Goal: Book appointment/travel/reservation

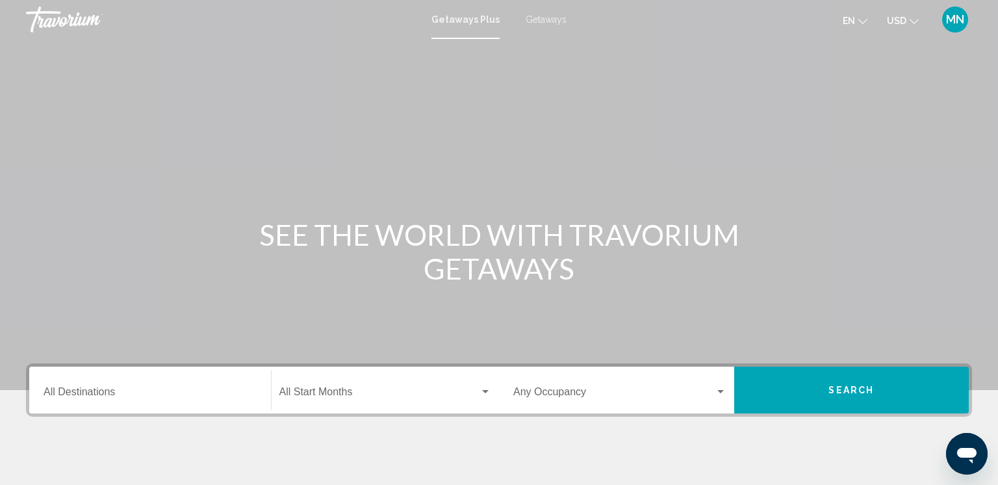
click at [487, 390] on div "Search widget" at bounding box center [485, 391] width 6 height 3
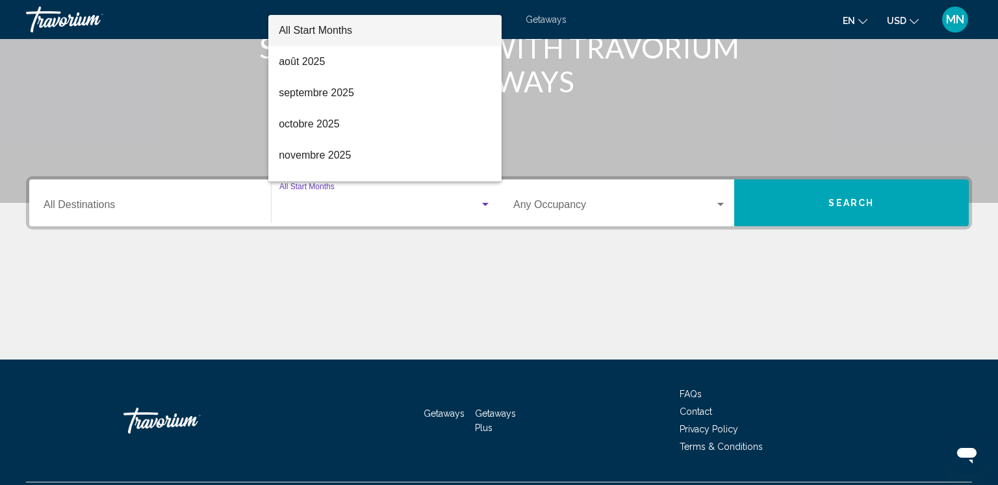
scroll to position [221, 0]
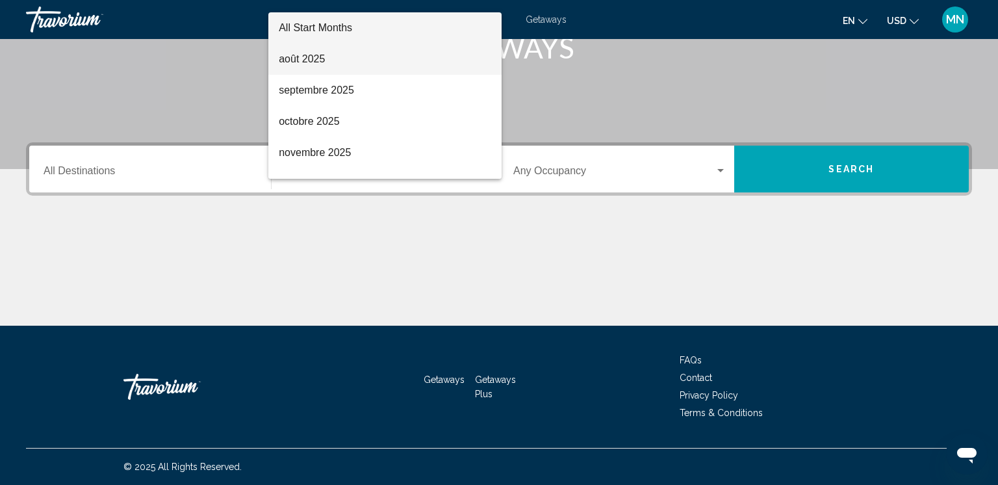
click at [301, 63] on span "août 2025" at bounding box center [385, 59] width 212 height 31
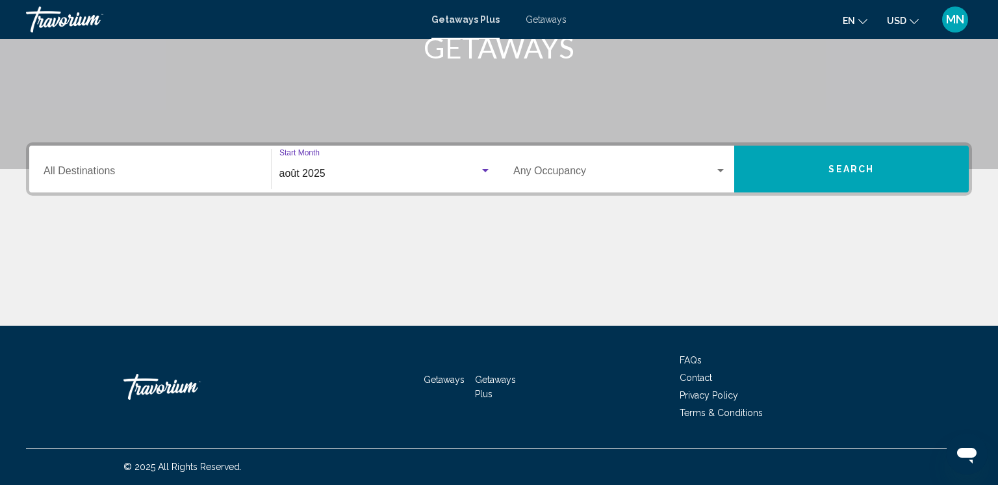
click at [545, 171] on span "Search widget" at bounding box center [613, 174] width 201 height 12
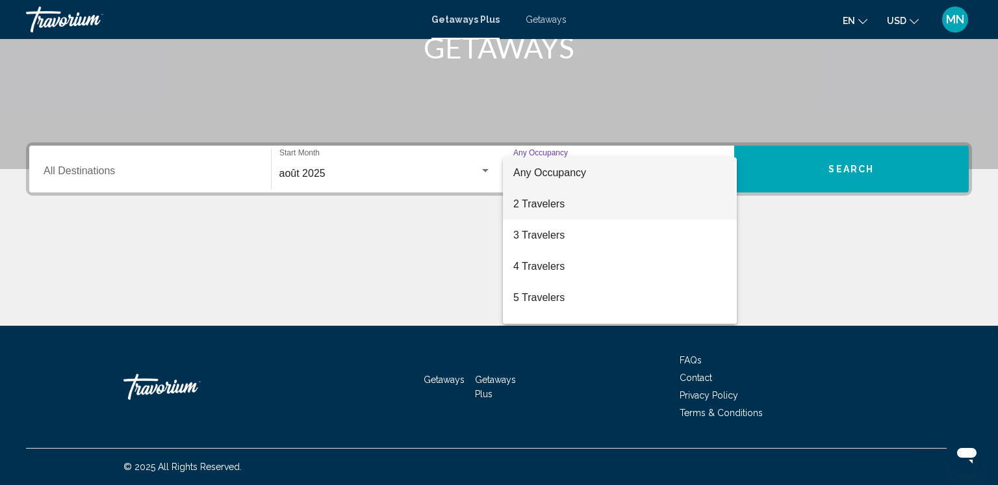
click at [529, 209] on span "2 Travelers" at bounding box center [619, 203] width 213 height 31
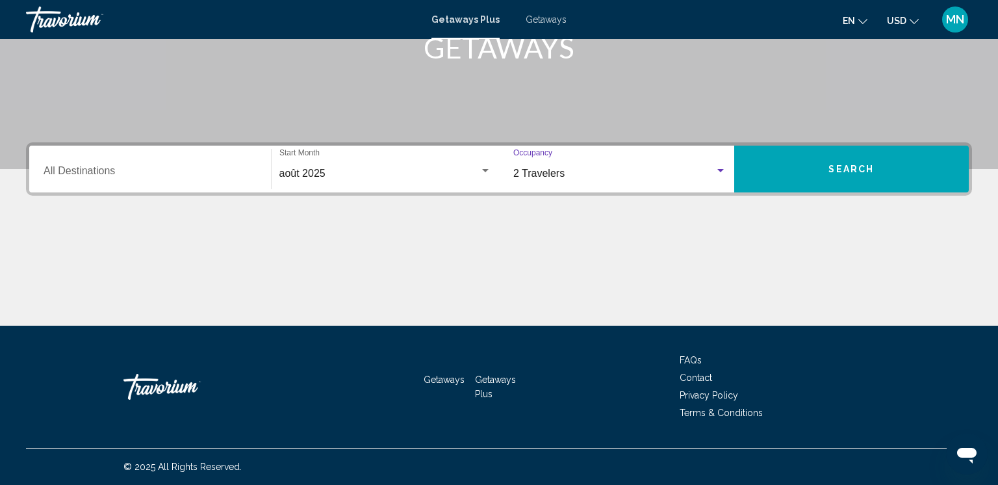
click at [861, 19] on icon "Change language" at bounding box center [862, 21] width 9 height 5
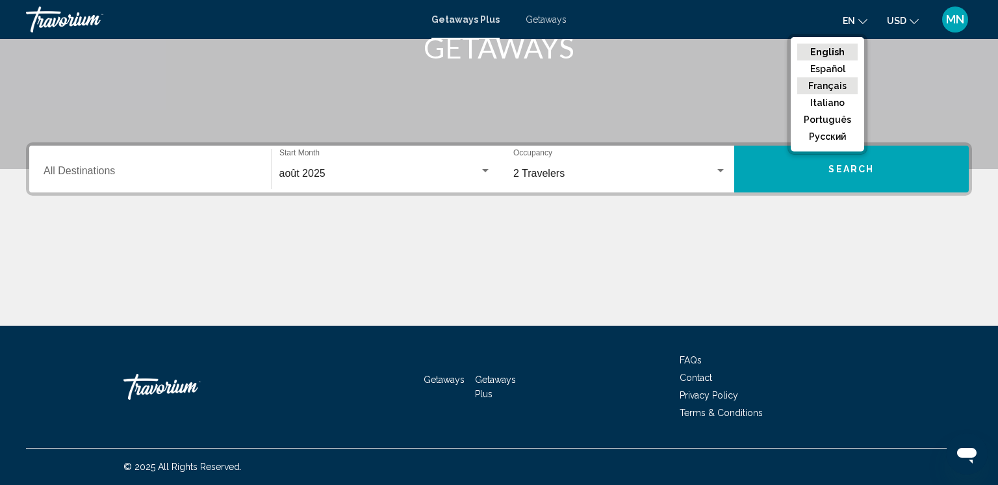
click at [825, 88] on button "Français" at bounding box center [827, 85] width 60 height 17
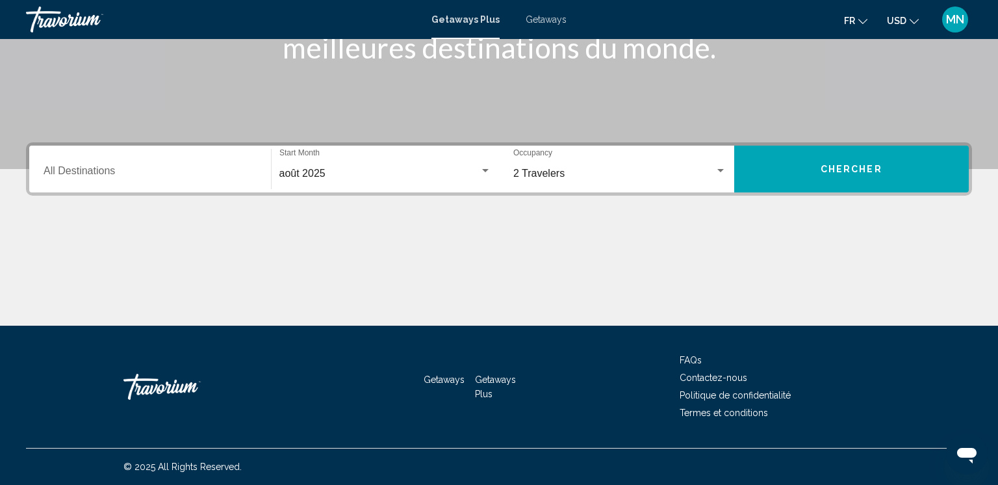
click at [860, 173] on button "Chercher" at bounding box center [851, 169] width 235 height 47
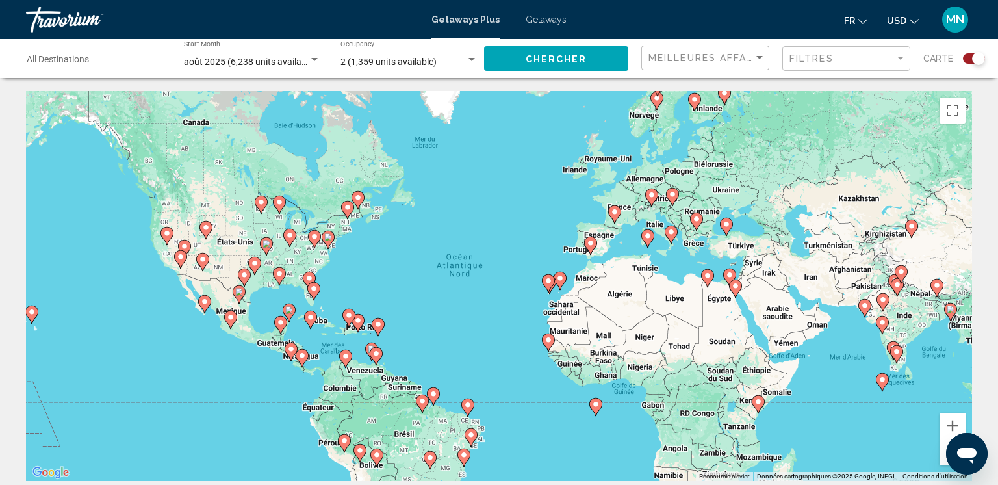
click at [71, 65] on input "Destination All Destinations" at bounding box center [95, 62] width 137 height 10
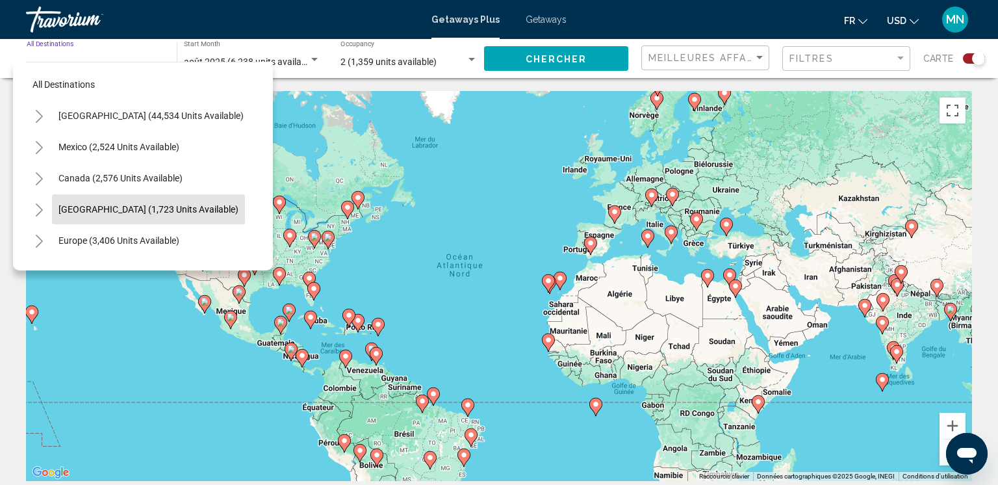
click at [124, 215] on button "Caribbean & Atlantic Islands (1,723 units available)" at bounding box center [148, 209] width 193 height 30
type input "**********"
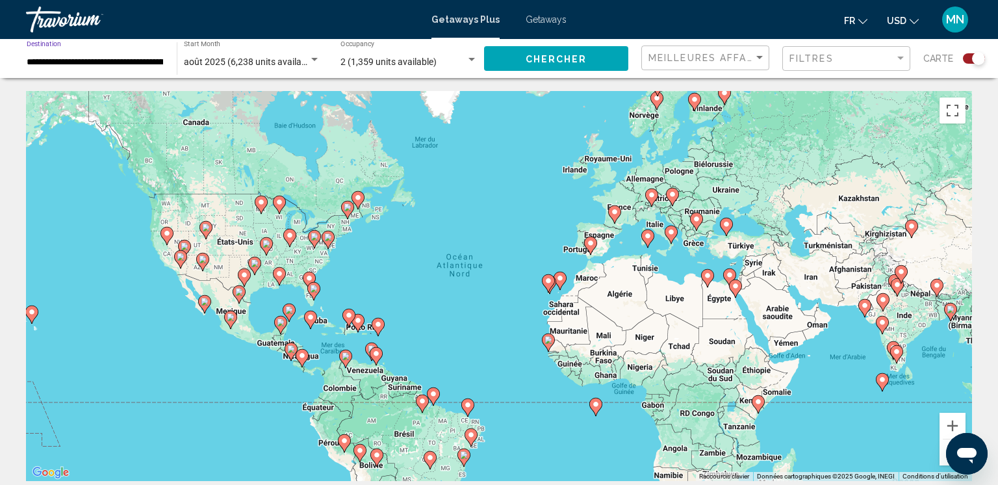
click at [532, 58] on span "Chercher" at bounding box center [557, 59] width 62 height 10
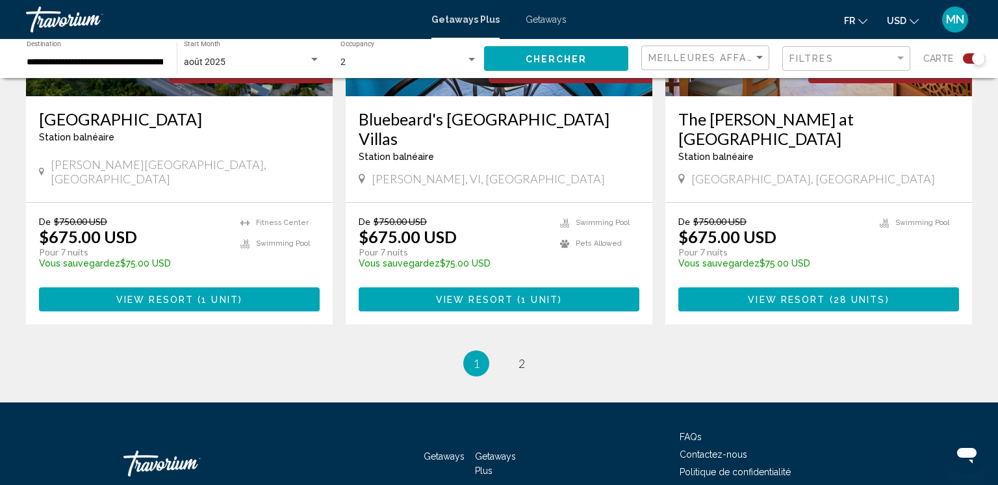
scroll to position [2014, 0]
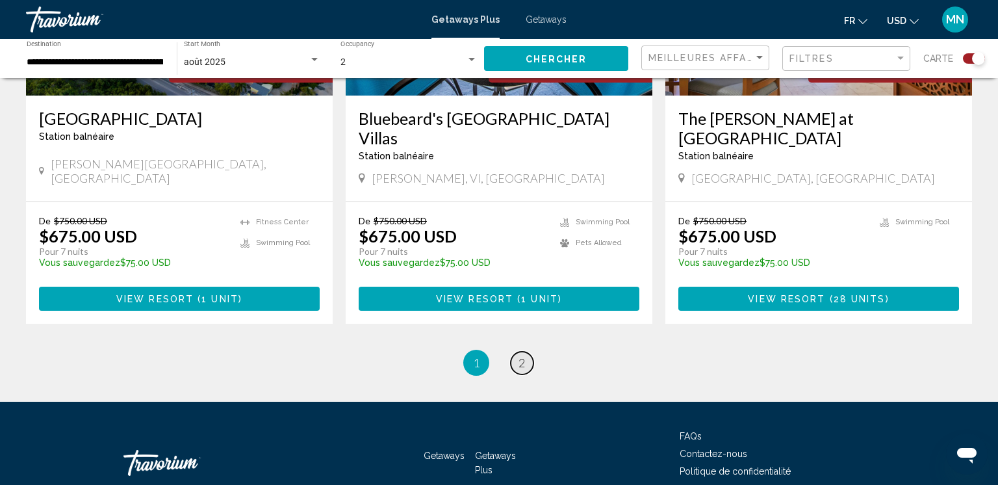
click at [519, 355] on span "2" at bounding box center [522, 362] width 6 height 14
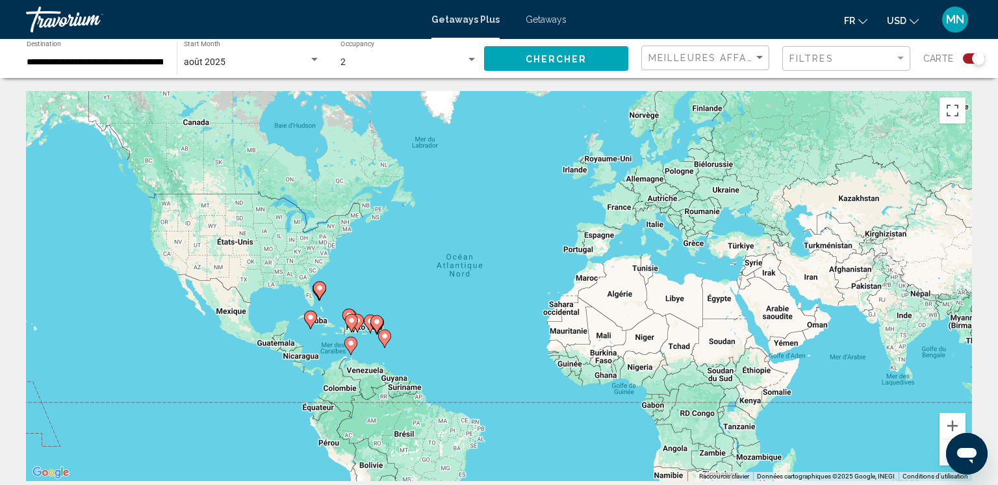
click at [306, 64] on div "août 2025" at bounding box center [246, 62] width 125 height 10
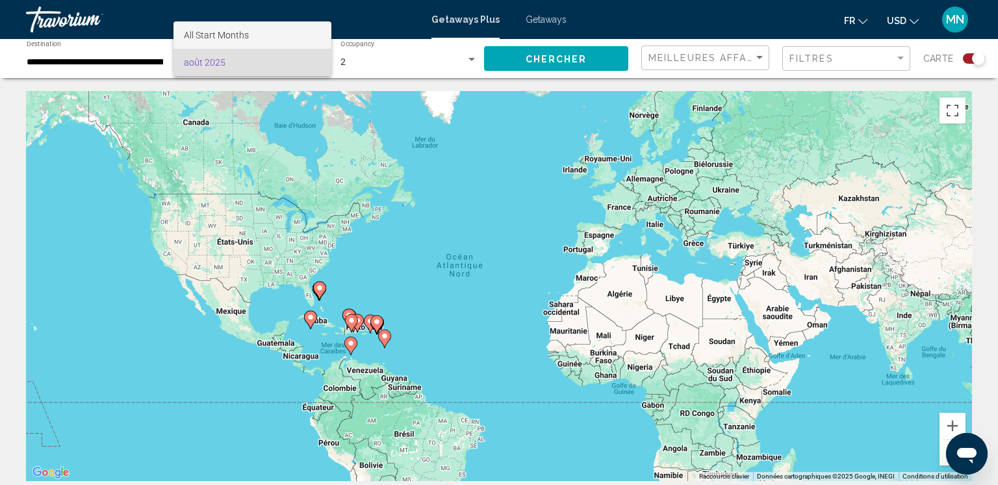
click at [244, 39] on span "All Start Months" at bounding box center [216, 35] width 65 height 10
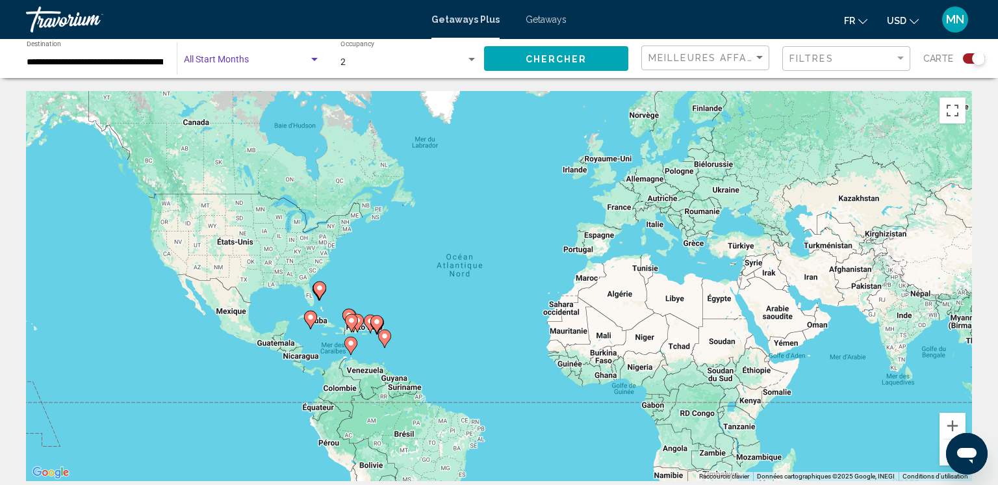
click at [313, 62] on div "Search widget" at bounding box center [315, 60] width 12 height 10
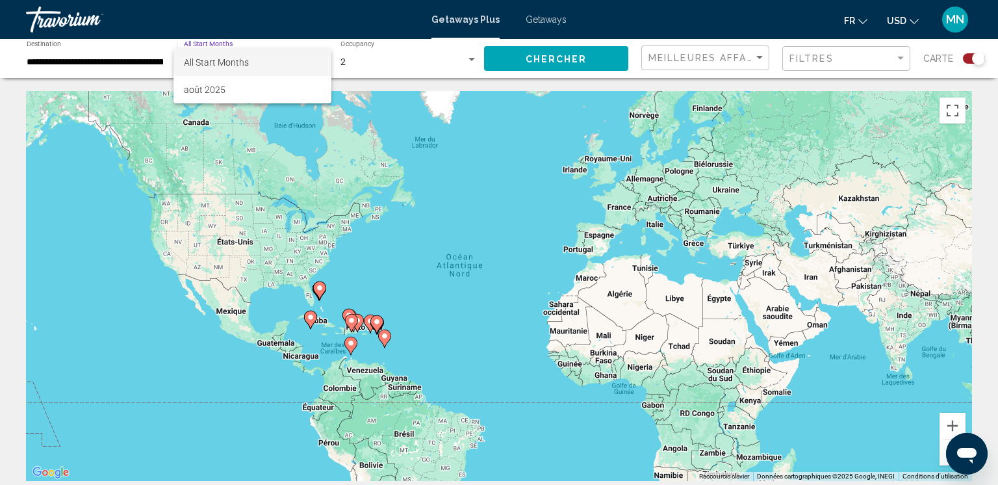
click at [268, 57] on span "All Start Months" at bounding box center [252, 62] width 136 height 27
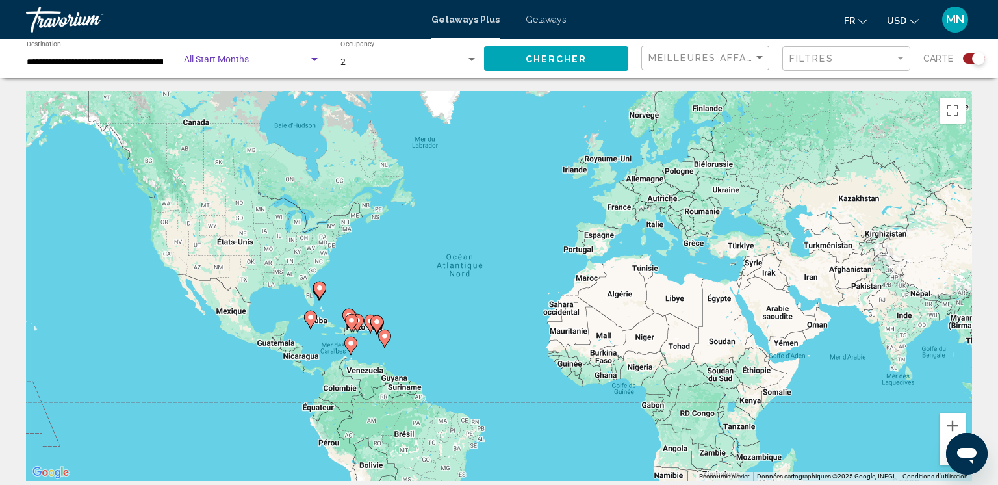
click at [526, 62] on span "Chercher" at bounding box center [557, 59] width 62 height 10
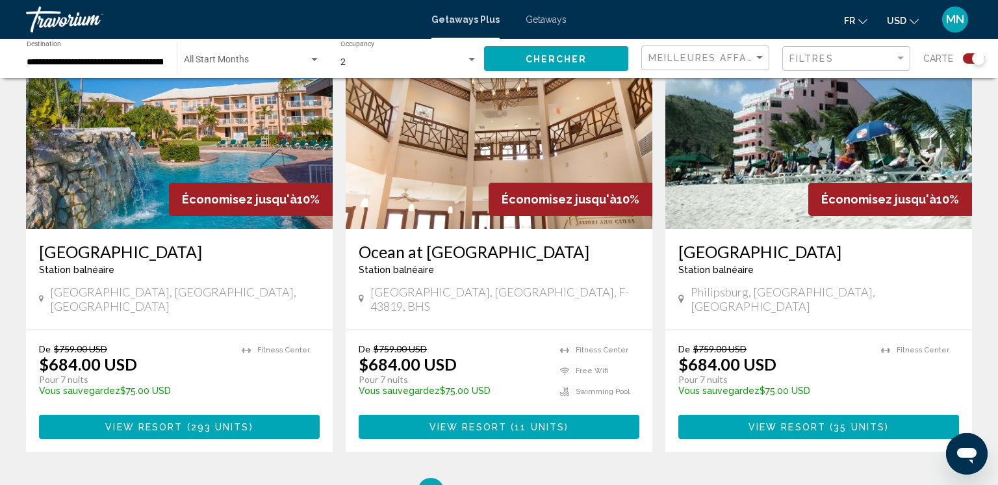
scroll to position [2072, 0]
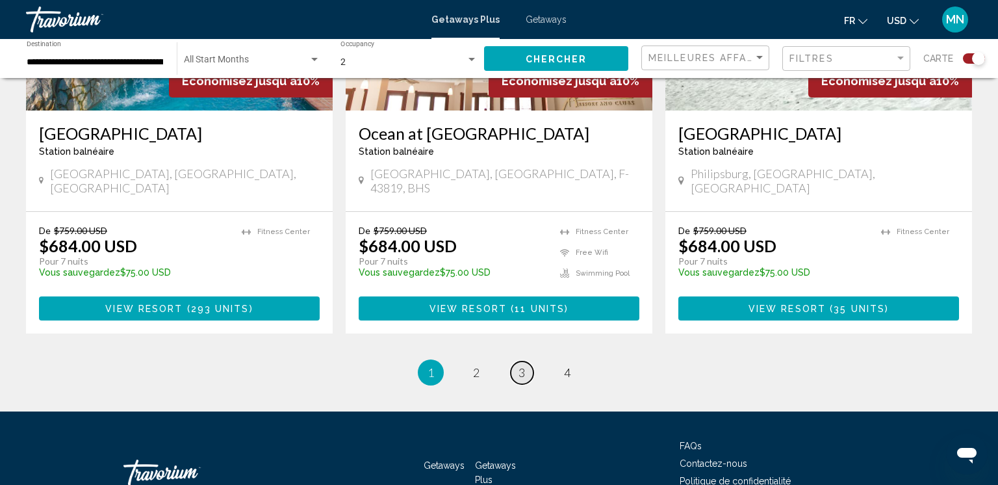
click at [522, 361] on link "page 3" at bounding box center [522, 372] width 23 height 23
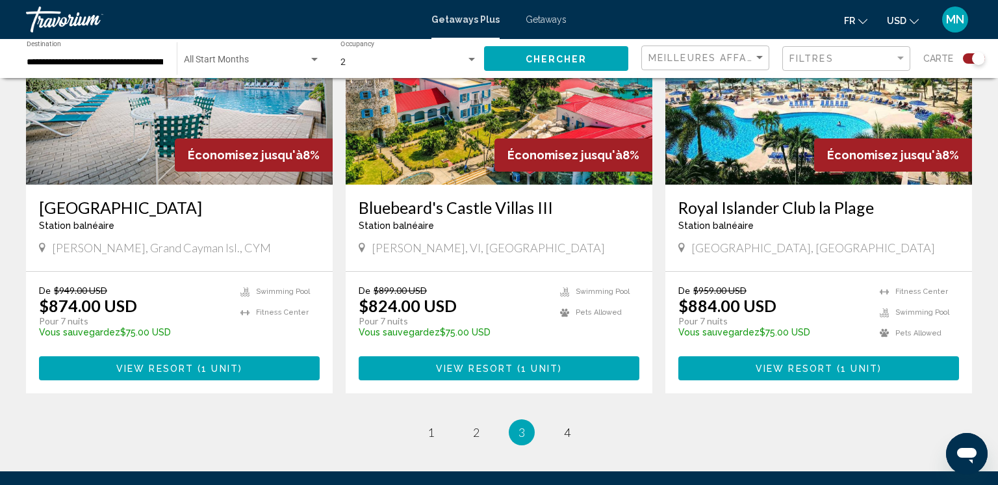
scroll to position [1942, 0]
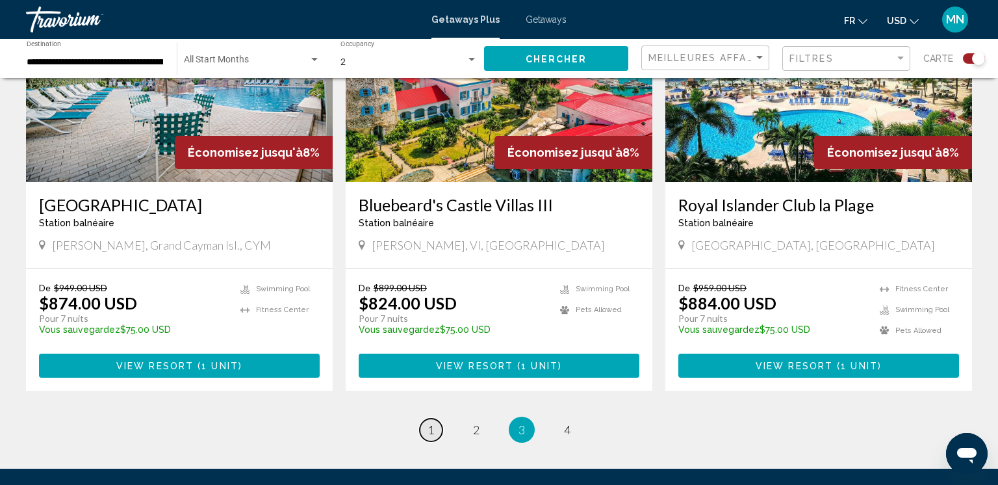
click at [425, 418] on link "page 1" at bounding box center [431, 429] width 23 height 23
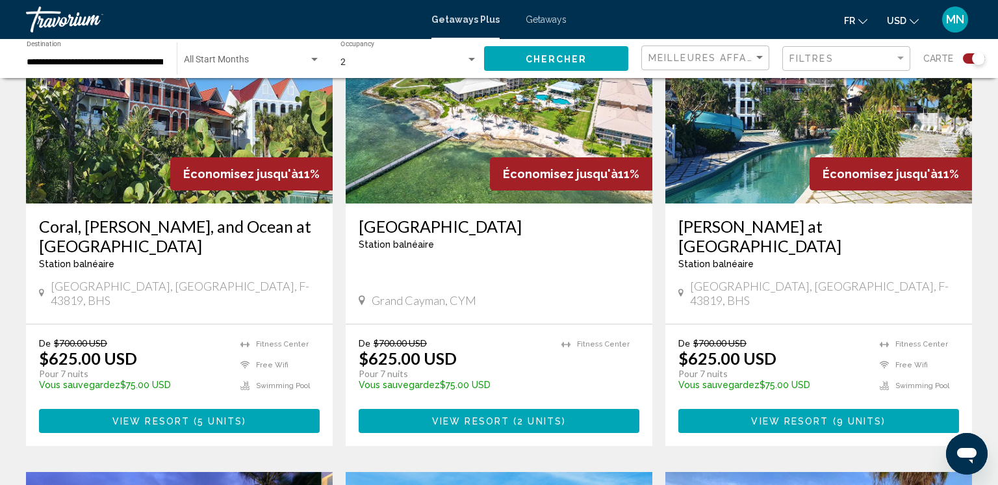
scroll to position [538, 0]
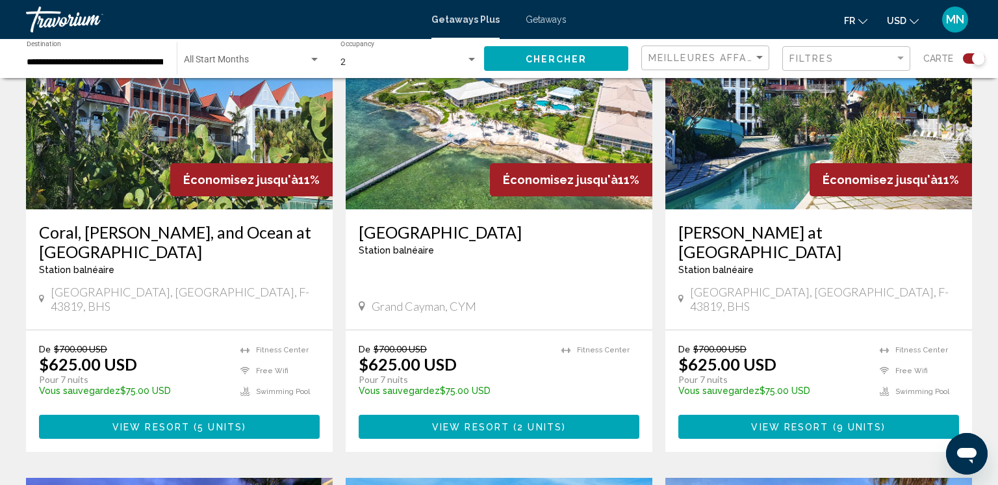
click at [734, 161] on img "Main content" at bounding box center [818, 105] width 307 height 208
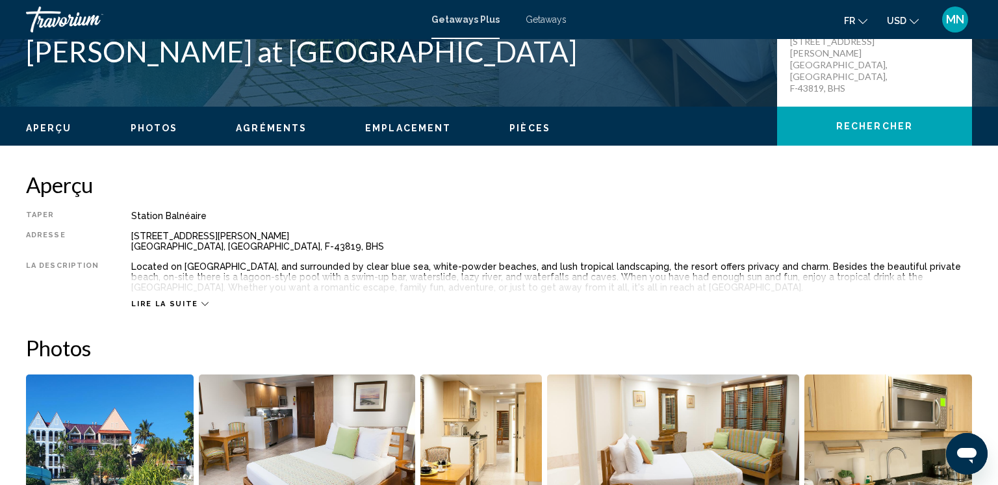
scroll to position [325, 0]
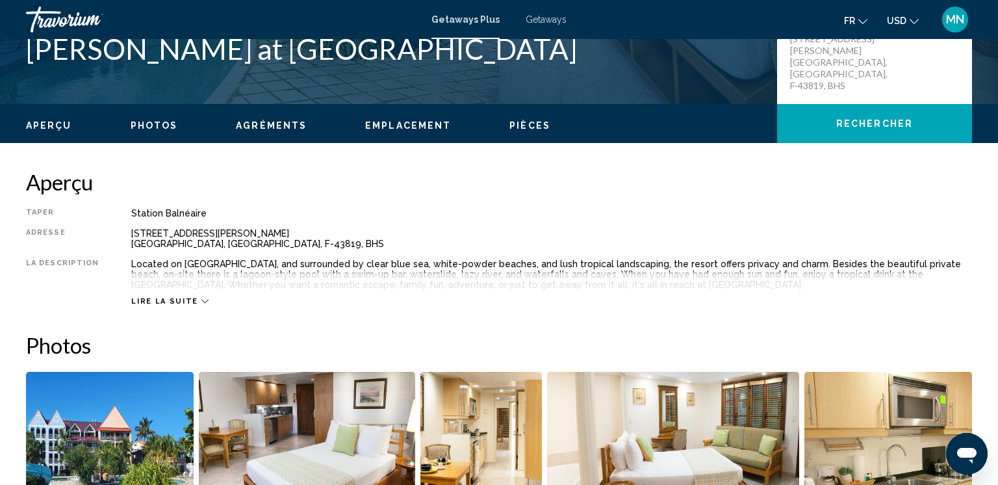
click at [183, 302] on span "Lire la suite" at bounding box center [164, 301] width 66 height 8
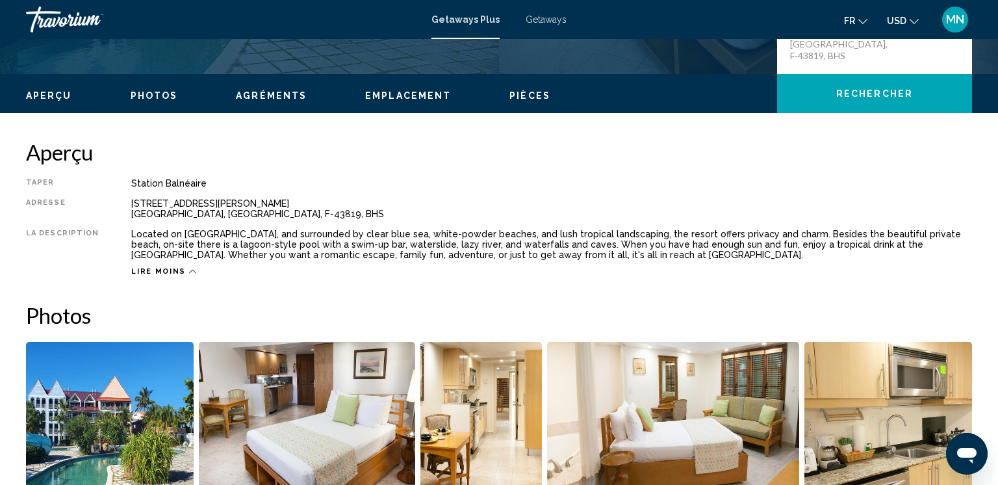
scroll to position [355, 0]
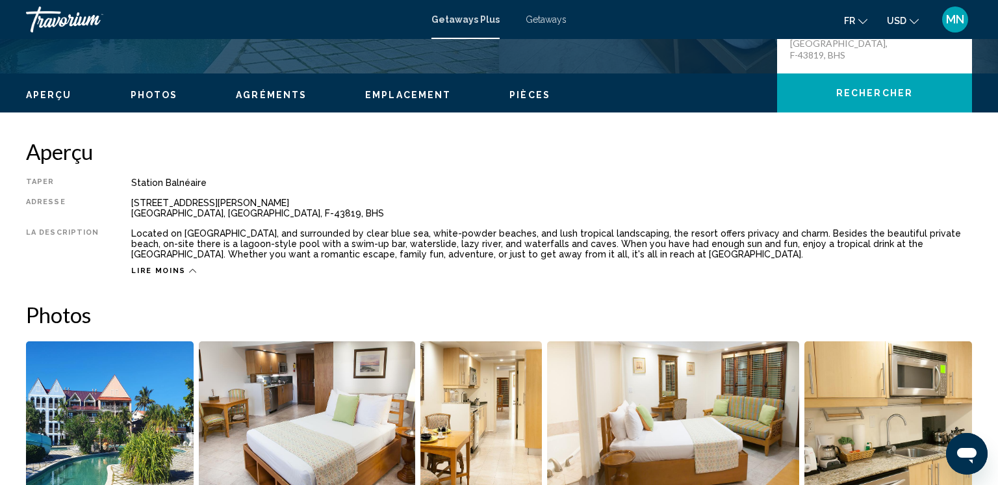
click at [856, 20] on button "fr English Español Français Italiano Português русский" at bounding box center [855, 20] width 23 height 19
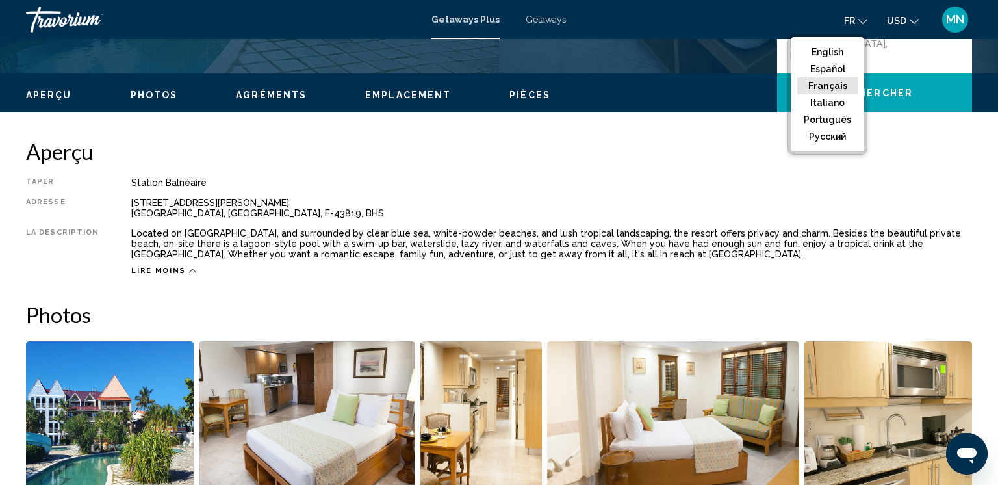
click at [828, 85] on button "Français" at bounding box center [827, 85] width 60 height 17
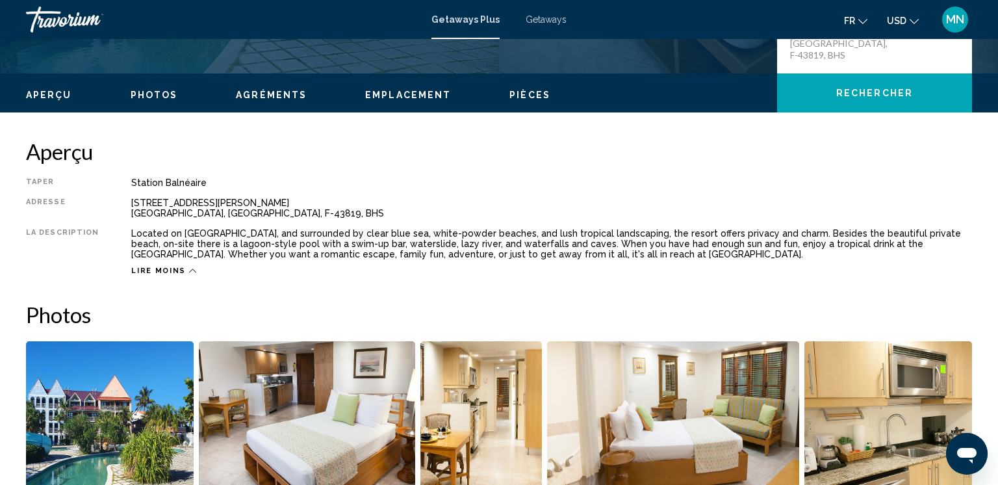
click at [902, 23] on span "USD" at bounding box center [896, 21] width 19 height 10
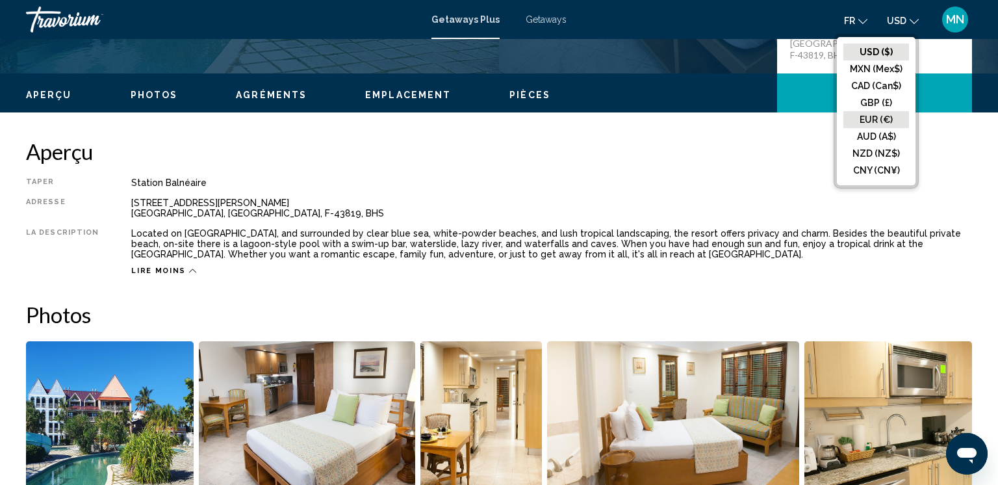
click at [893, 123] on button "EUR (€)" at bounding box center [876, 119] width 66 height 17
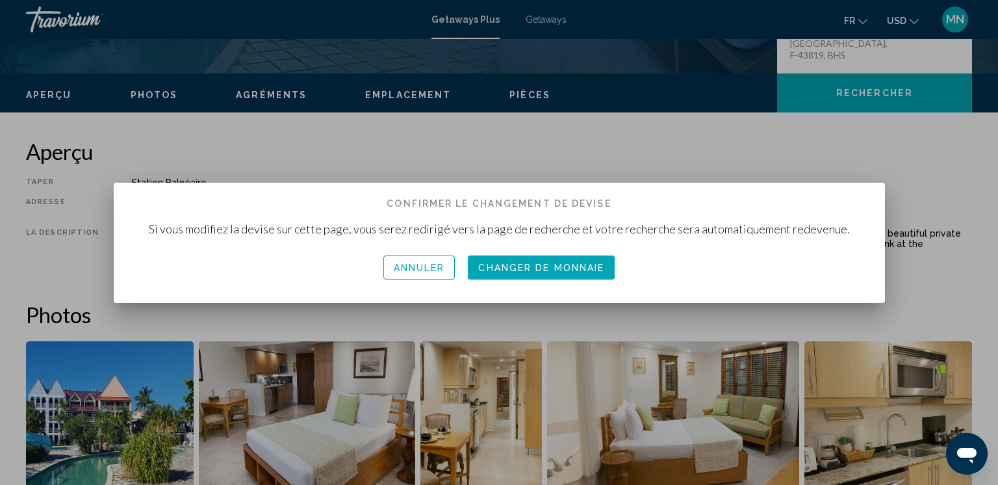
click at [561, 274] on button "Changer de monnaie" at bounding box center [541, 267] width 147 height 24
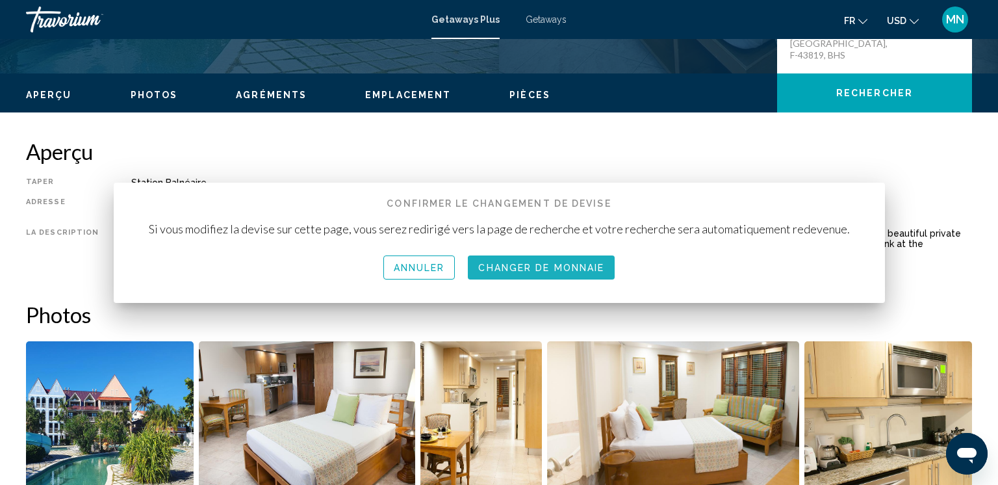
scroll to position [355, 0]
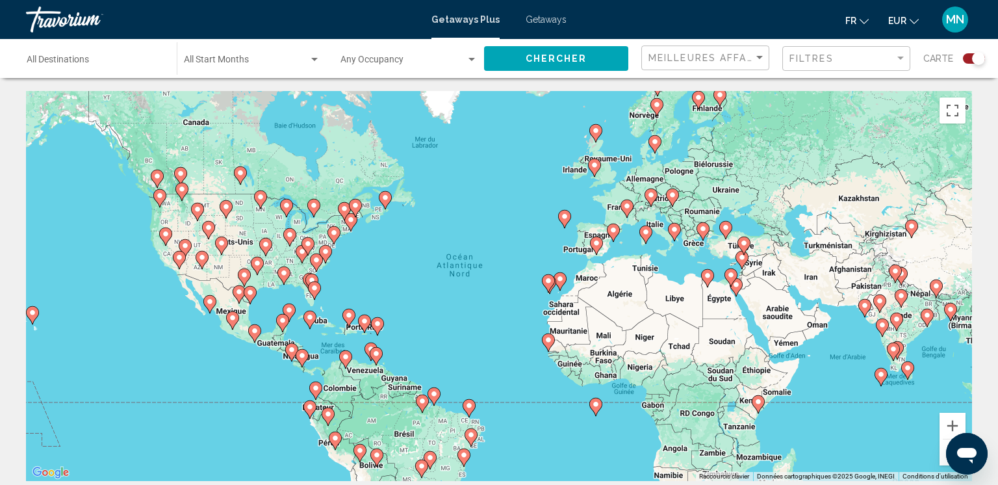
click at [430, 59] on span "Search widget" at bounding box center [402, 62] width 125 height 10
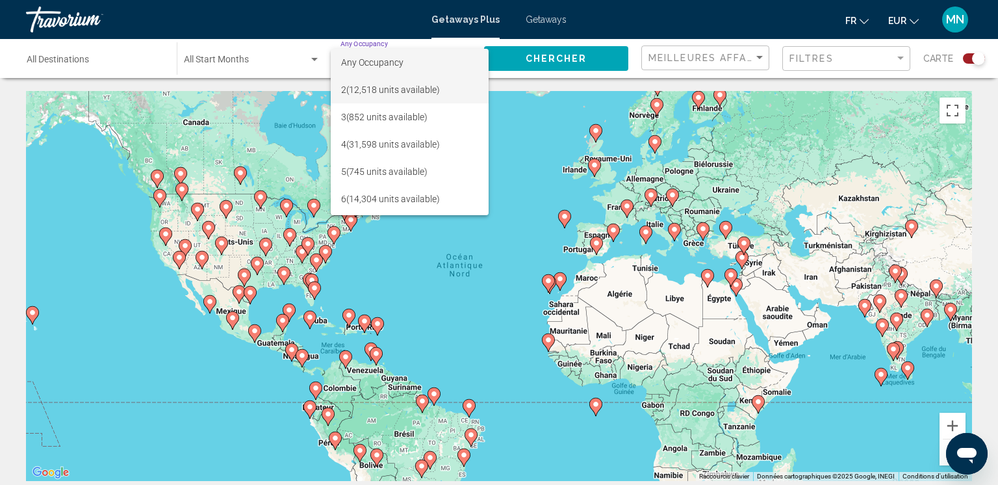
click at [379, 88] on span "2 (12,518 units available)" at bounding box center [409, 89] width 137 height 27
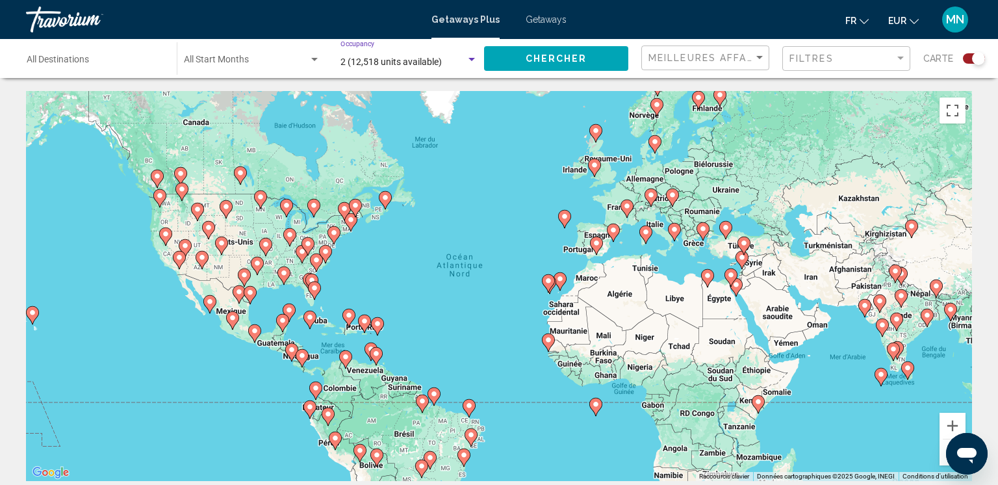
click at [418, 65] on span "2 (12,518 units available)" at bounding box center [390, 62] width 101 height 10
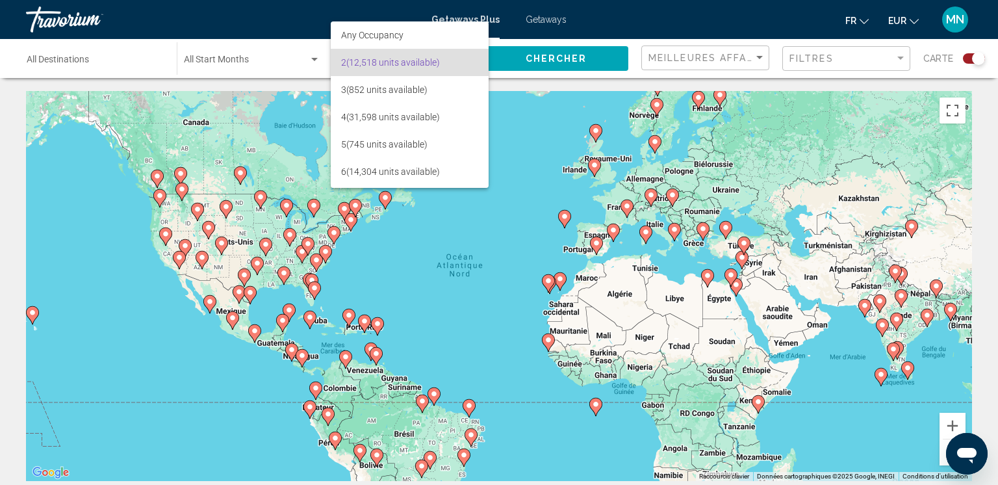
click at [418, 65] on span "2 (12,518 units available)" at bounding box center [409, 62] width 137 height 27
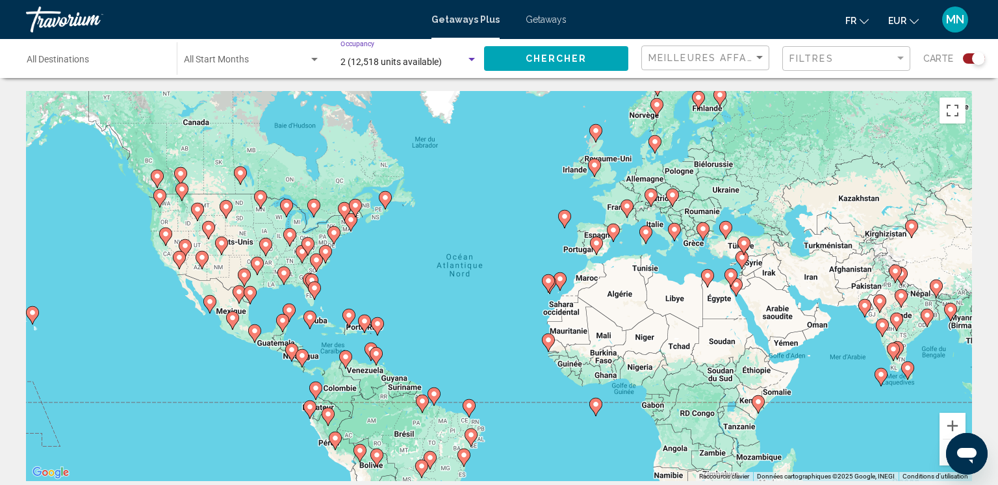
click at [43, 64] on input "Destination All Destinations" at bounding box center [95, 62] width 137 height 10
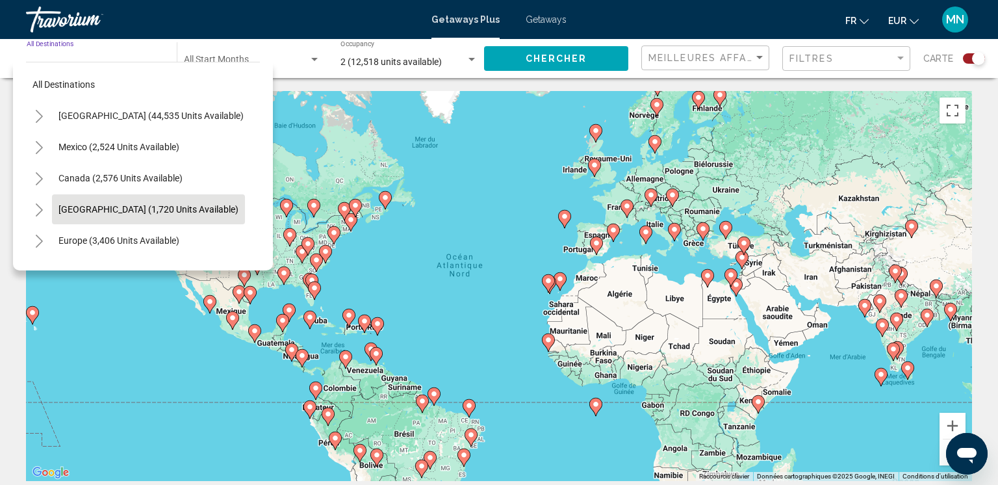
click at [105, 204] on span "Caribbean & Atlantic Islands (1,720 units available)" at bounding box center [148, 209] width 180 height 10
type input "**********"
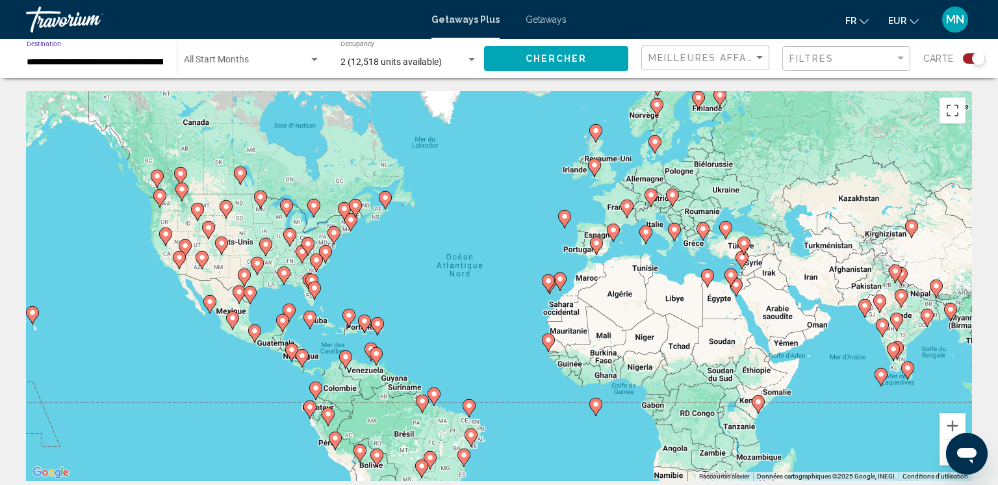
click at [318, 56] on div "Search widget" at bounding box center [315, 60] width 12 height 10
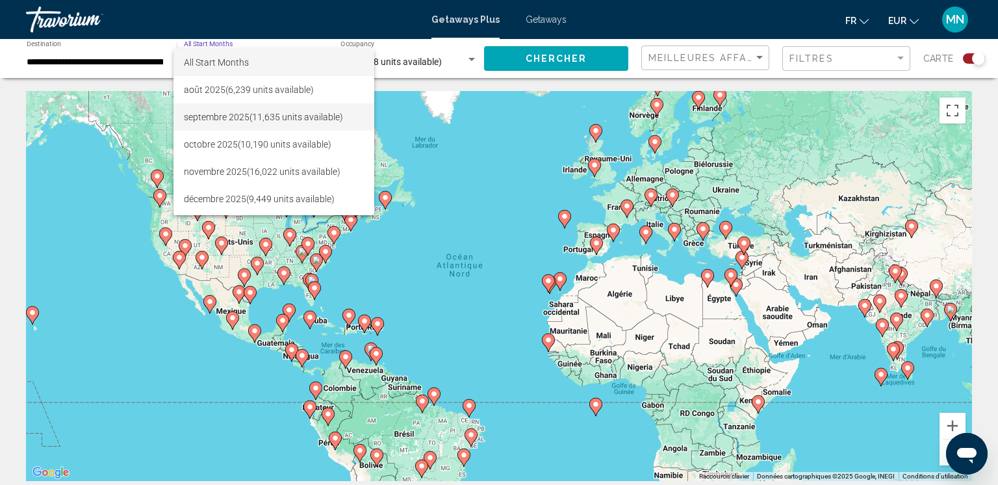
click at [246, 118] on span "septembre 2025 (11,635 units available)" at bounding box center [274, 116] width 180 height 27
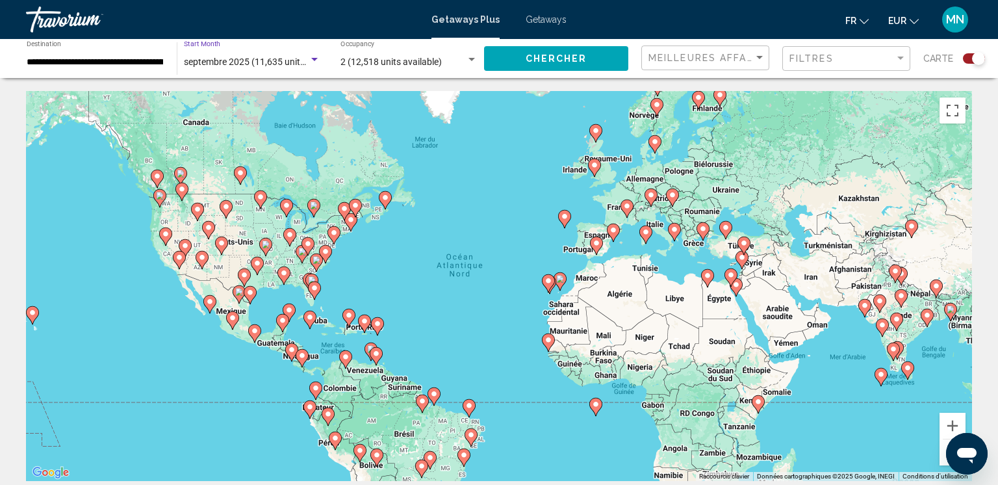
click at [593, 60] on button "Chercher" at bounding box center [556, 58] width 144 height 24
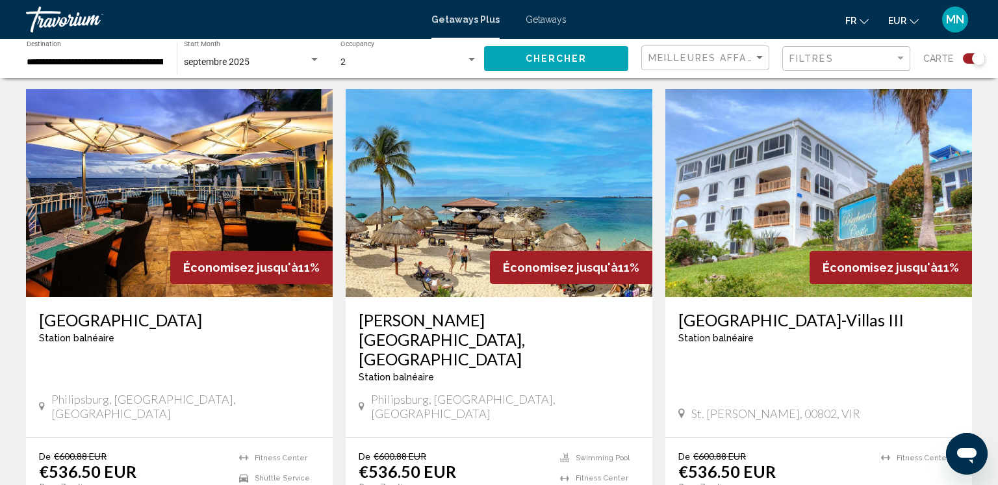
scroll to position [929, 0]
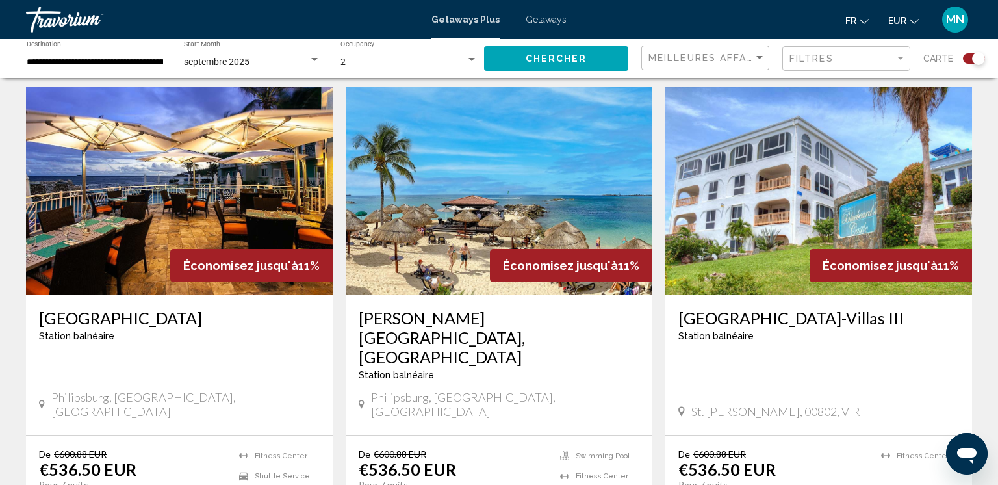
click at [459, 221] on img "Main content" at bounding box center [499, 191] width 307 height 208
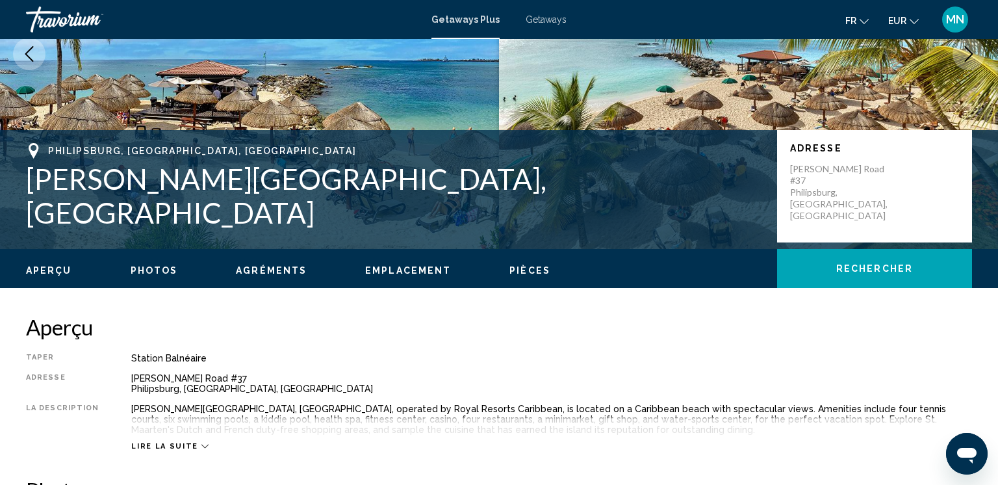
scroll to position [179, 0]
click at [354, 268] on ul "Aperçu Photos Agréments Emplacement Pièces Rechercher" at bounding box center [499, 270] width 946 height 14
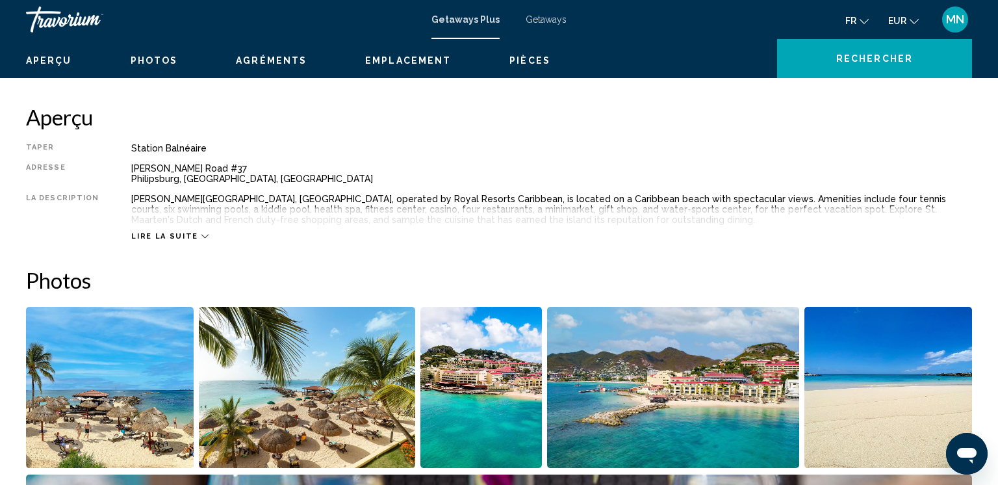
scroll to position [388, 0]
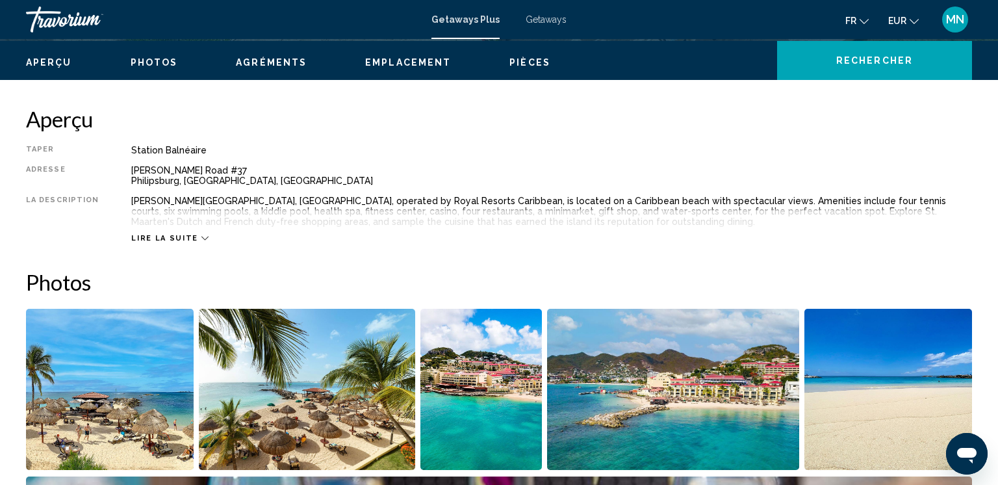
click at [396, 276] on h2 "Photos" at bounding box center [499, 282] width 946 height 26
click at [201, 240] on icon "Main content" at bounding box center [204, 238] width 7 height 7
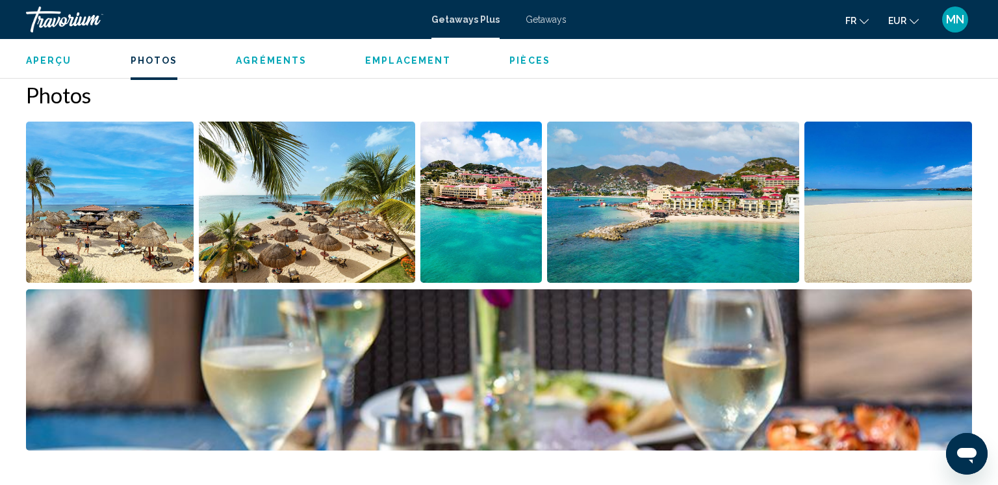
scroll to position [578, 0]
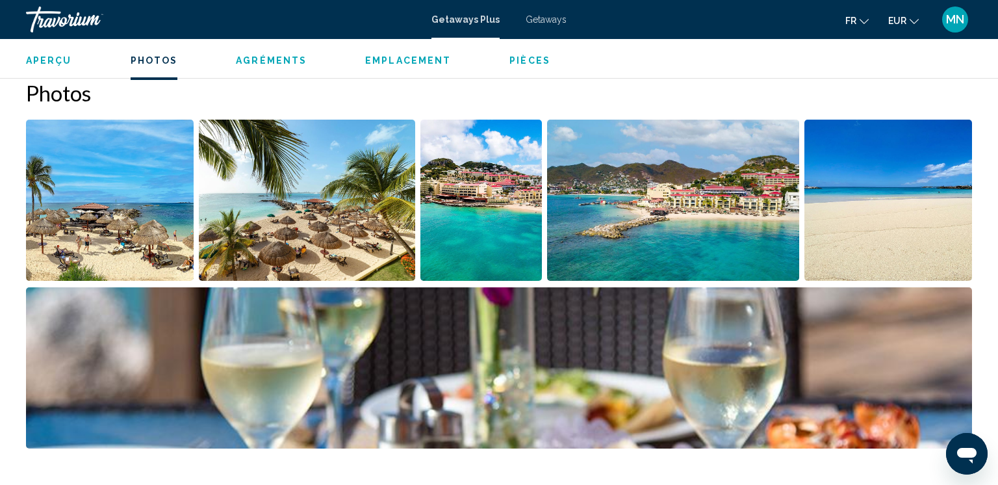
click at [689, 197] on img "Open full-screen image slider" at bounding box center [673, 200] width 252 height 161
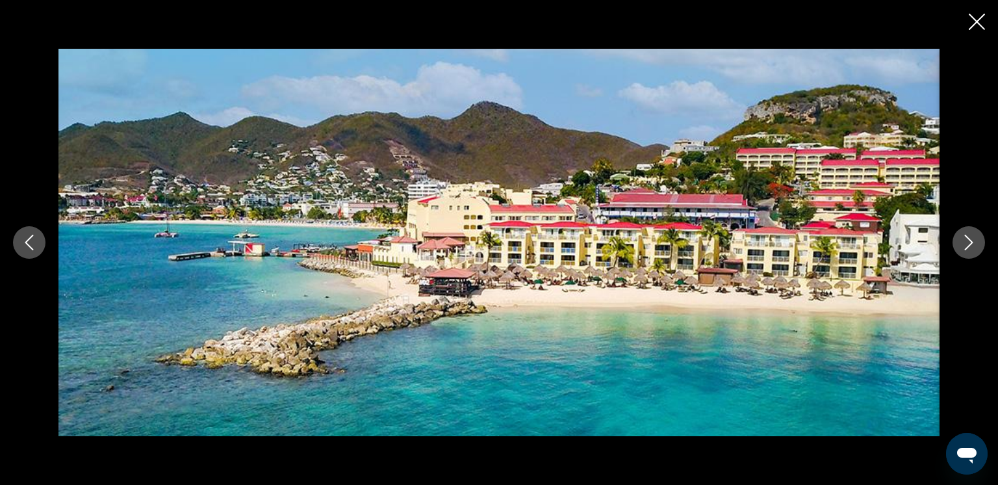
click at [30, 246] on icon "Previous image" at bounding box center [29, 243] width 8 height 16
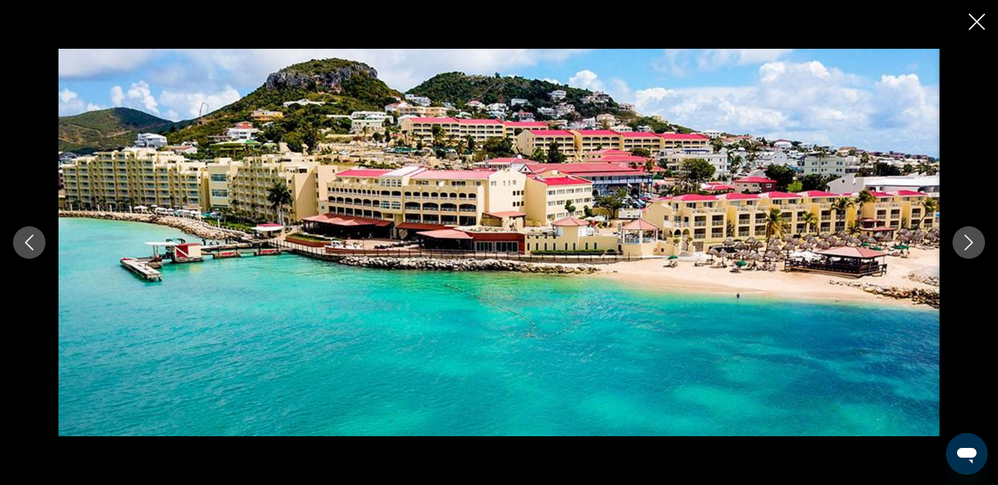
click at [30, 246] on icon "Previous image" at bounding box center [29, 243] width 8 height 16
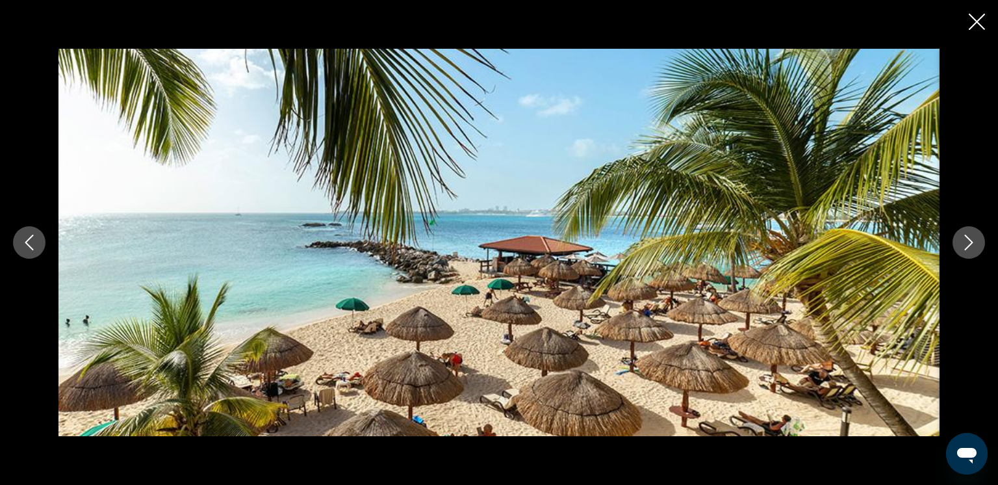
click at [30, 246] on icon "Previous image" at bounding box center [29, 243] width 8 height 16
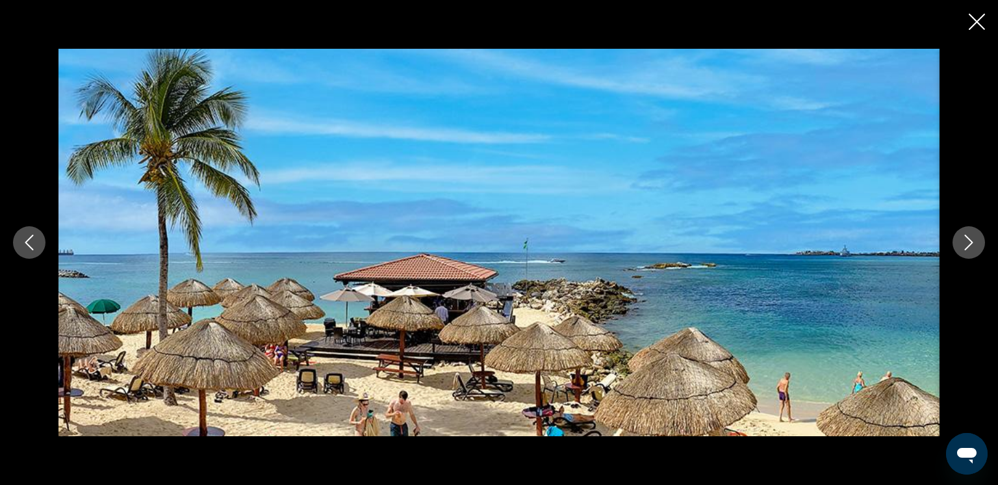
click at [30, 246] on icon "Previous image" at bounding box center [29, 243] width 8 height 16
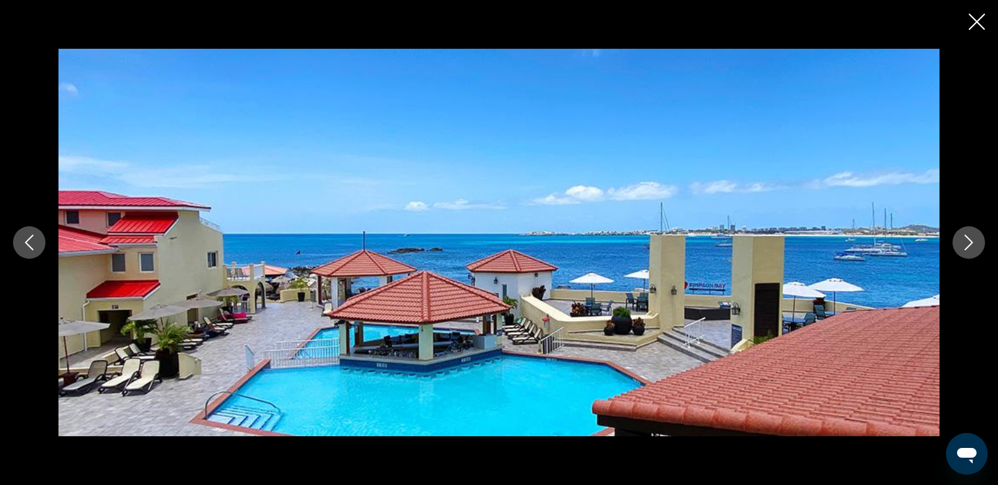
click at [30, 246] on icon "Previous image" at bounding box center [29, 243] width 8 height 16
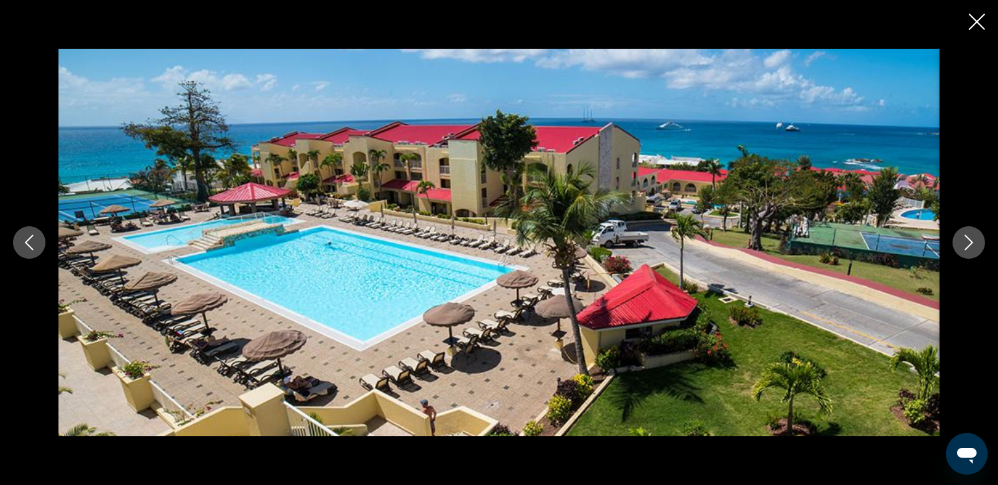
click at [30, 246] on icon "Previous image" at bounding box center [29, 243] width 8 height 16
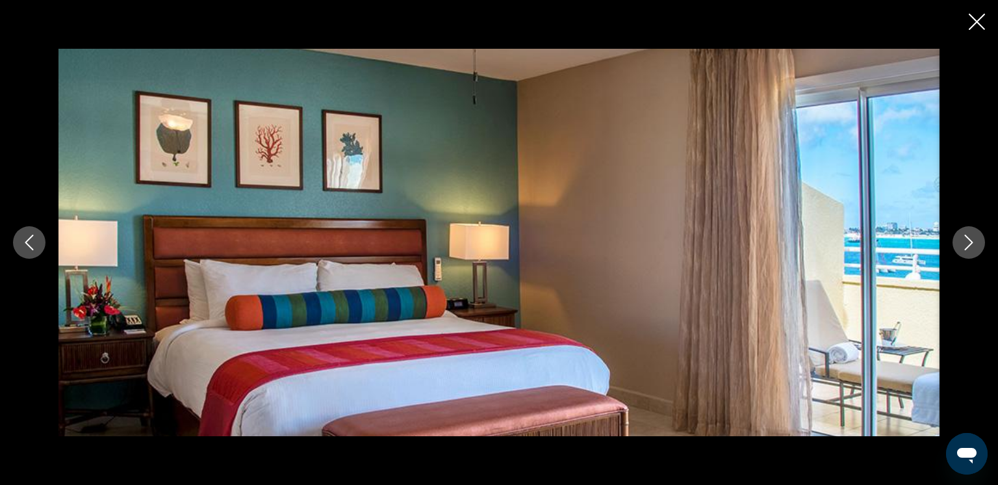
click at [30, 246] on icon "Previous image" at bounding box center [29, 243] width 8 height 16
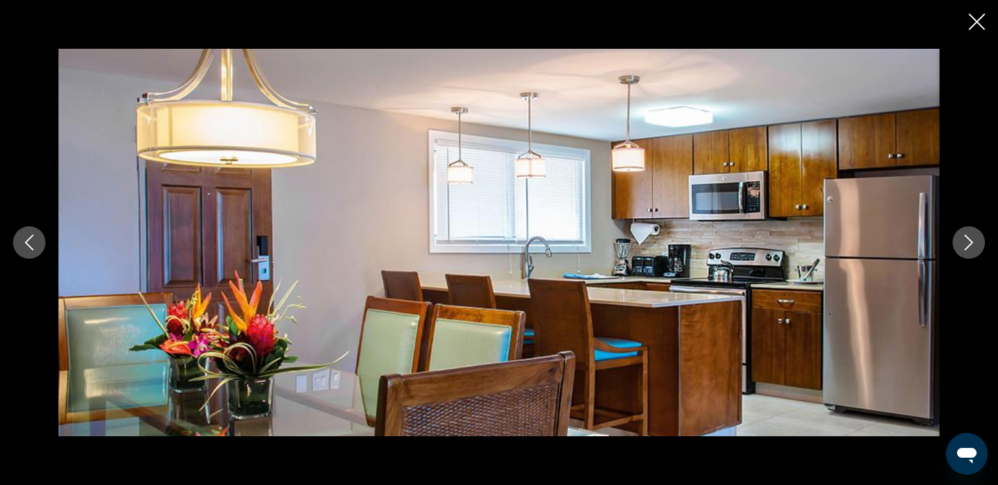
click at [977, 246] on button "Next image" at bounding box center [969, 242] width 32 height 32
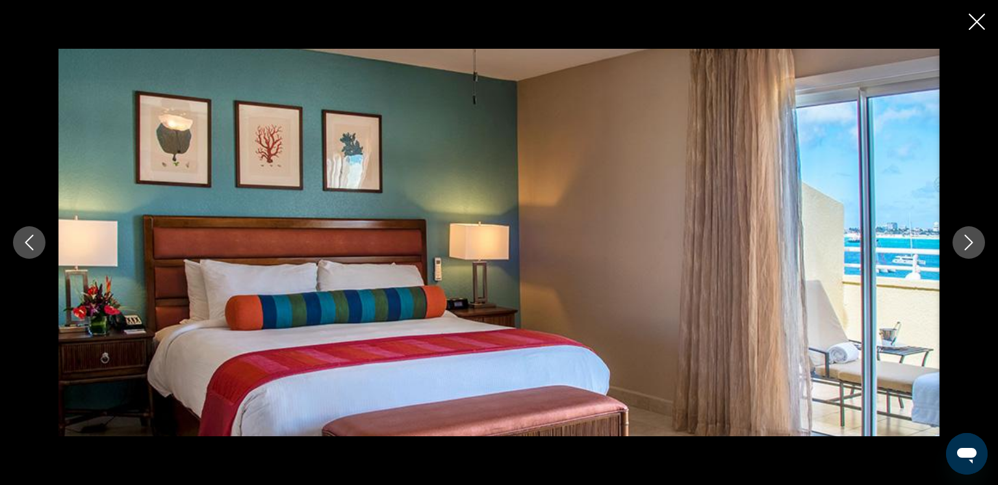
click at [39, 232] on button "Previous image" at bounding box center [29, 242] width 32 height 32
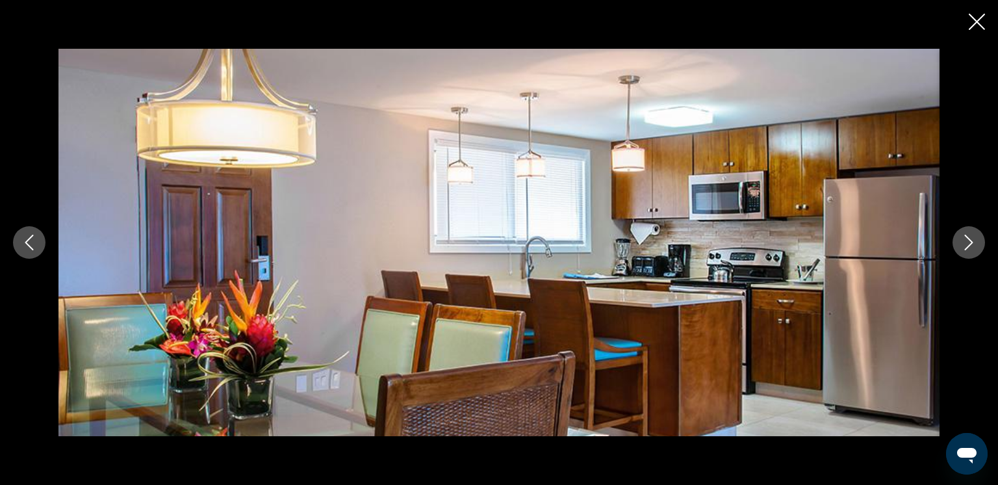
click at [39, 232] on button "Previous image" at bounding box center [29, 242] width 32 height 32
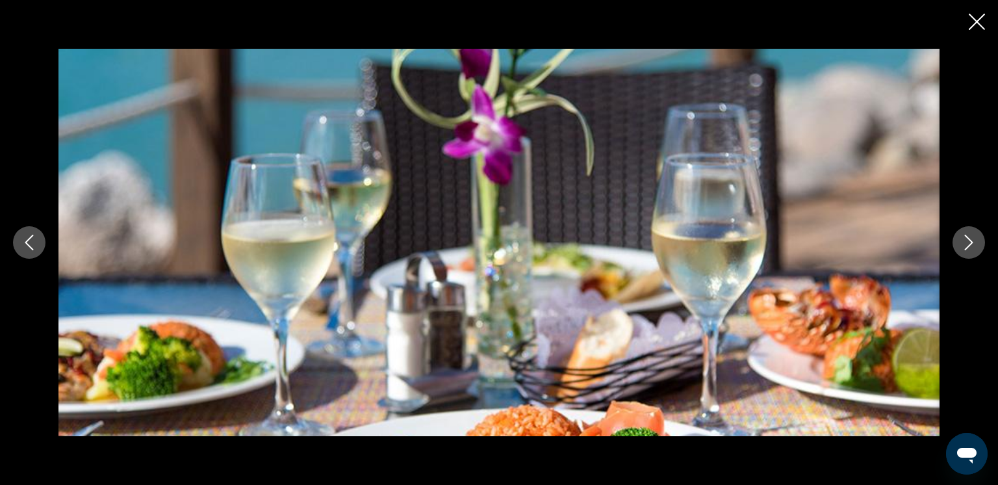
click at [39, 232] on button "Previous image" at bounding box center [29, 242] width 32 height 32
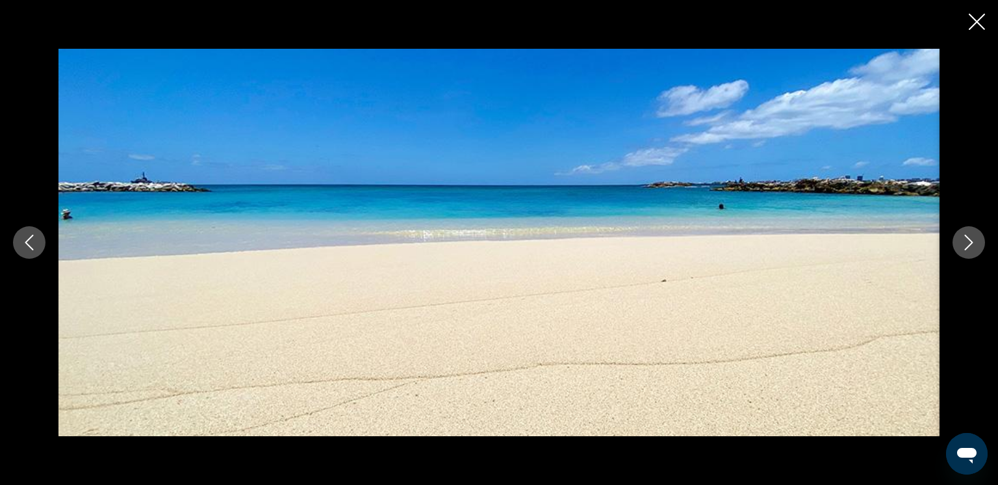
click at [39, 232] on button "Previous image" at bounding box center [29, 242] width 32 height 32
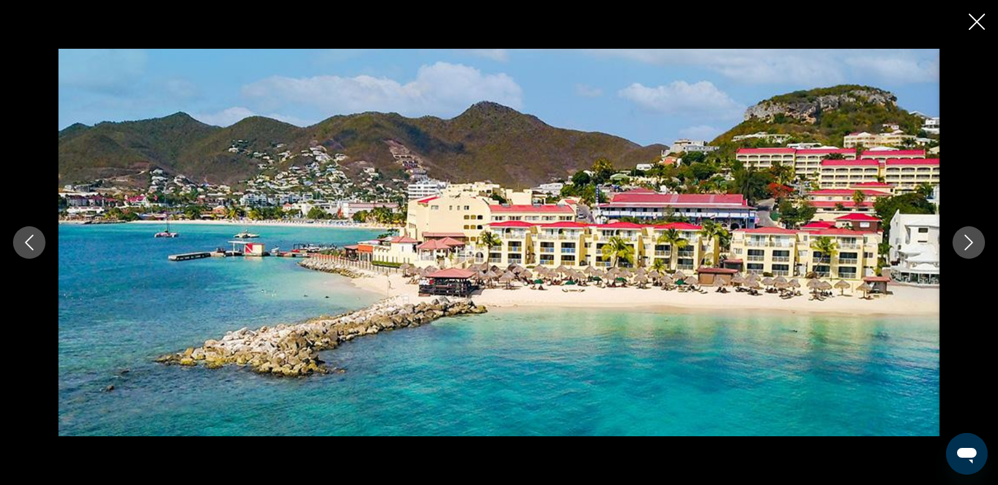
click at [984, 21] on icon "Close slideshow" at bounding box center [977, 22] width 16 height 16
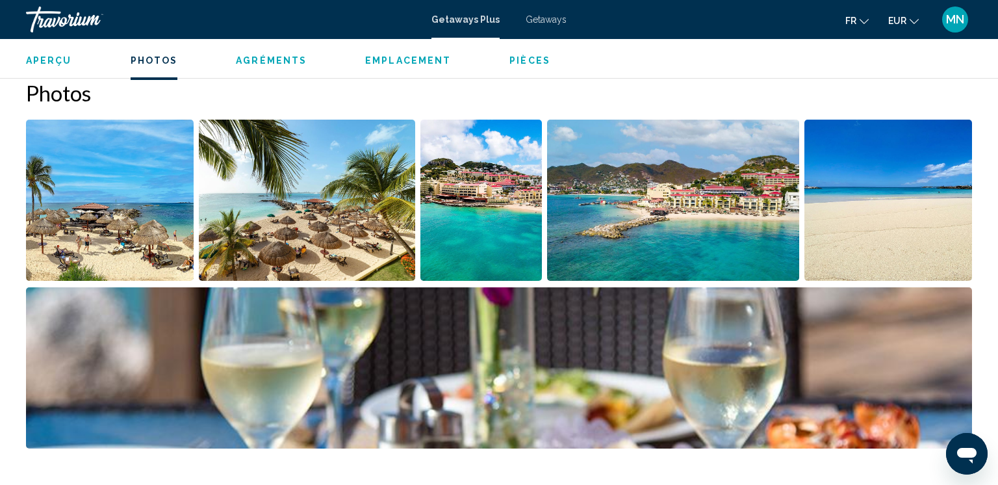
click at [864, 26] on button "fr English Español Français Italiano Português русский" at bounding box center [856, 20] width 23 height 19
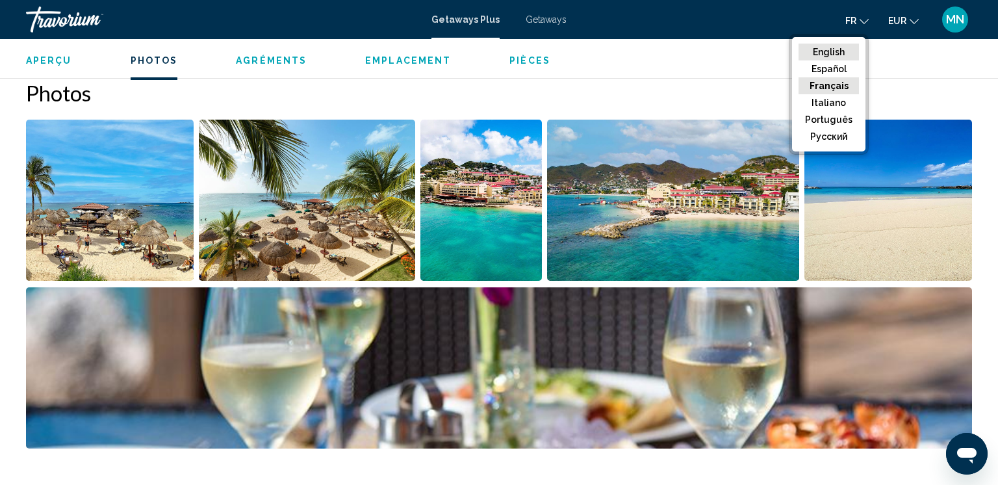
click at [848, 48] on button "English" at bounding box center [829, 52] width 60 height 17
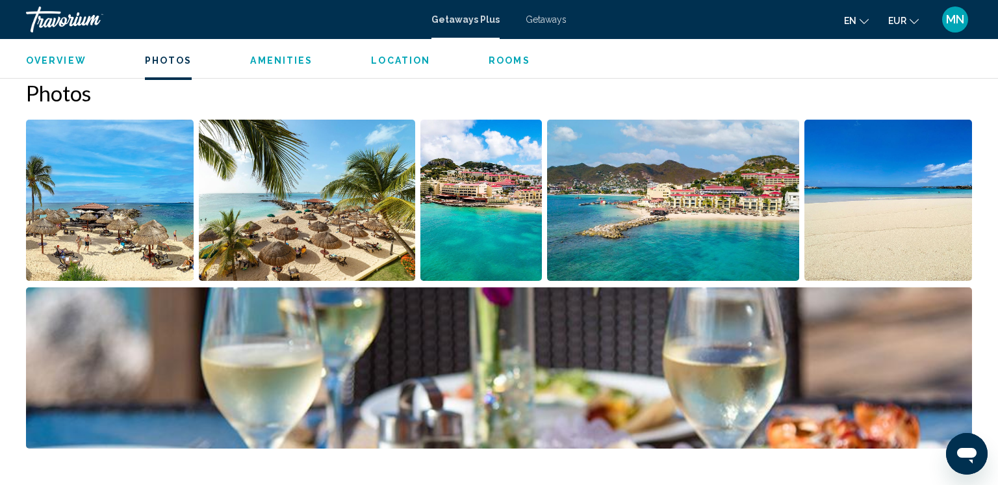
click at [860, 18] on icon "Change language" at bounding box center [864, 21] width 9 height 9
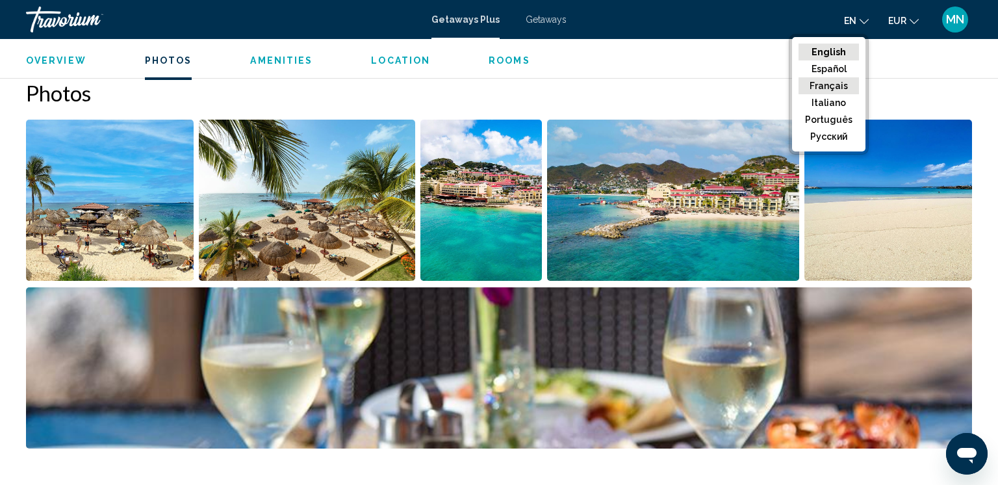
click at [834, 80] on button "Français" at bounding box center [829, 85] width 60 height 17
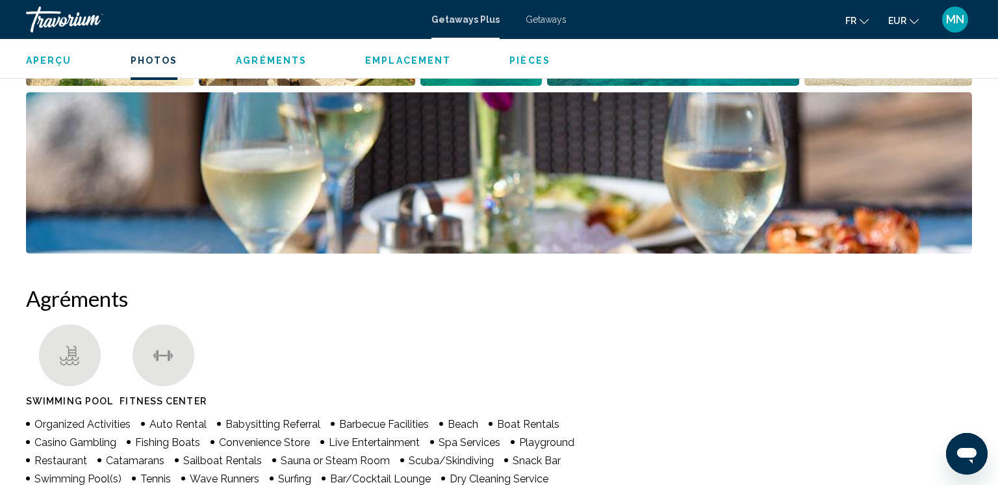
scroll to position [776, 0]
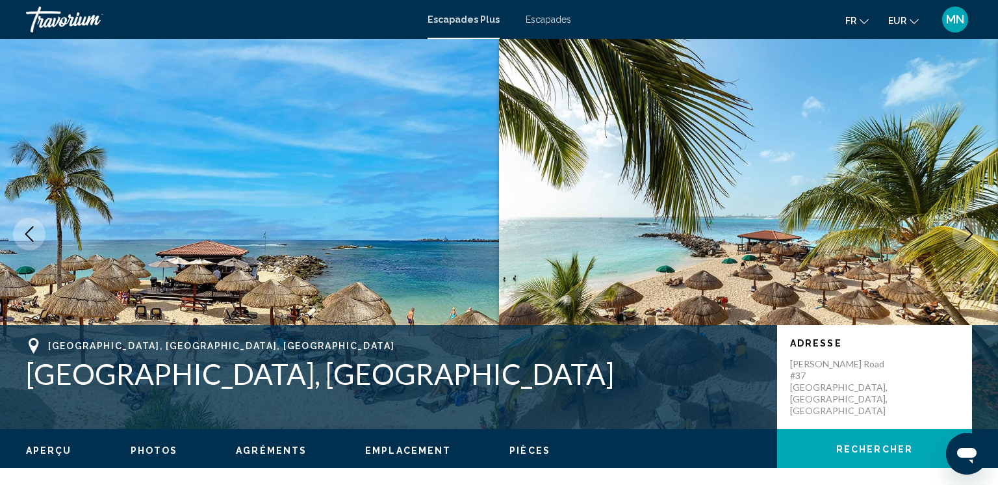
click at [912, 77] on img "Contenu principal" at bounding box center [748, 234] width 499 height 390
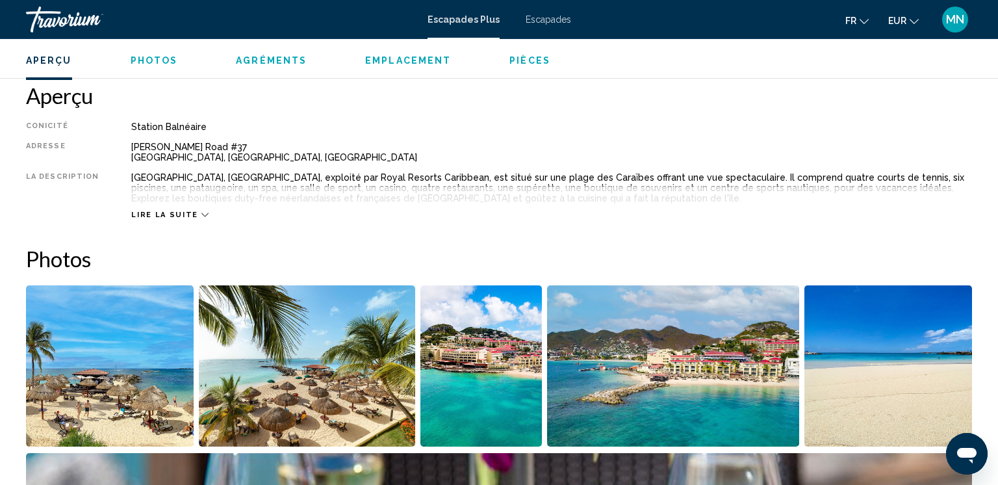
scroll to position [408, 0]
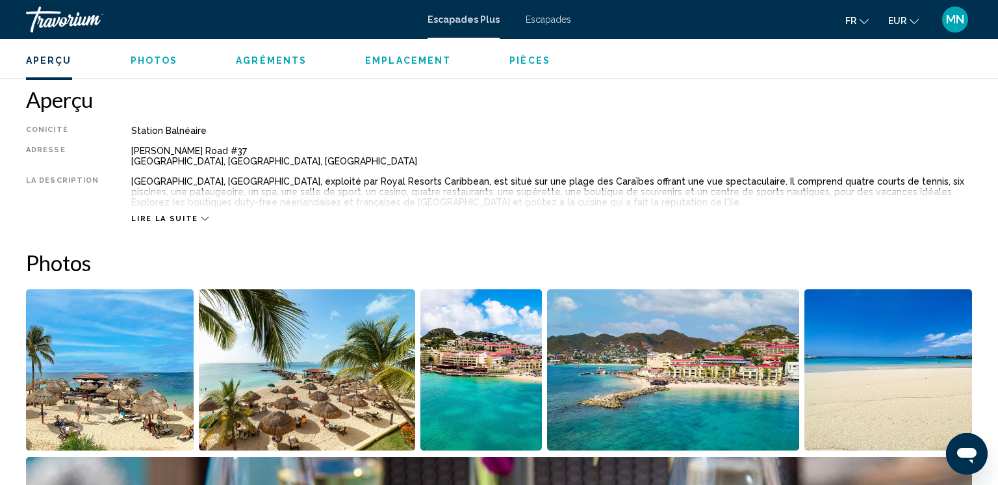
click at [201, 222] on icon "Contenu principal" at bounding box center [204, 218] width 7 height 7
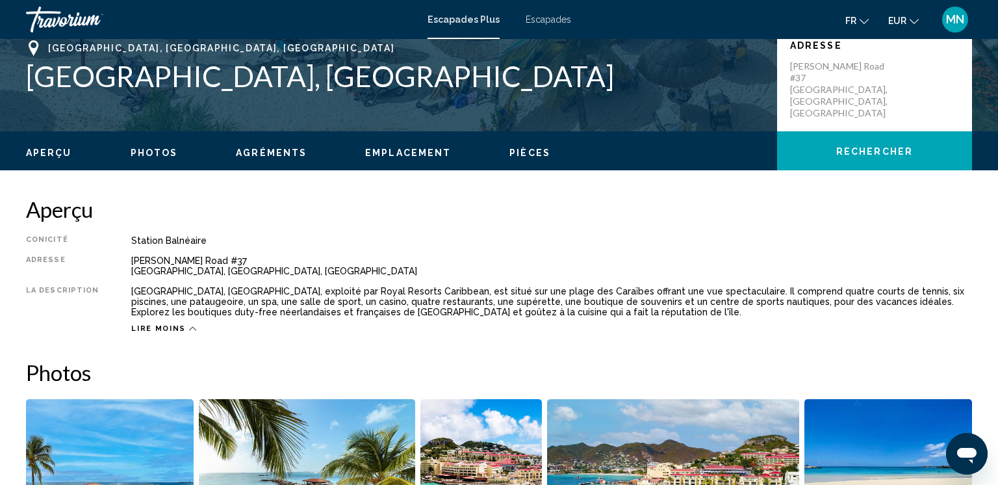
scroll to position [273, 0]
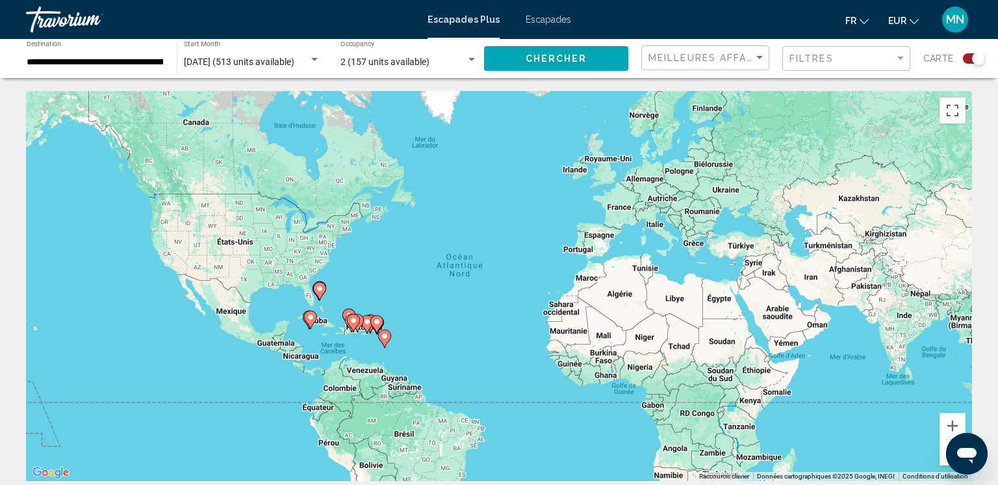
click at [39, 19] on div "Travorium" at bounding box center [91, 19] width 130 height 26
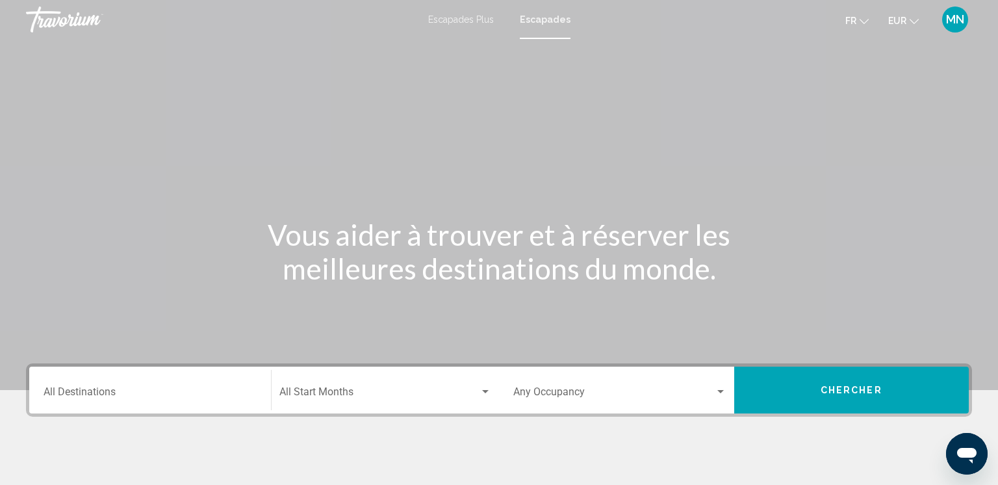
click at [254, 389] on input "Destination All Destinations" at bounding box center [150, 395] width 213 height 12
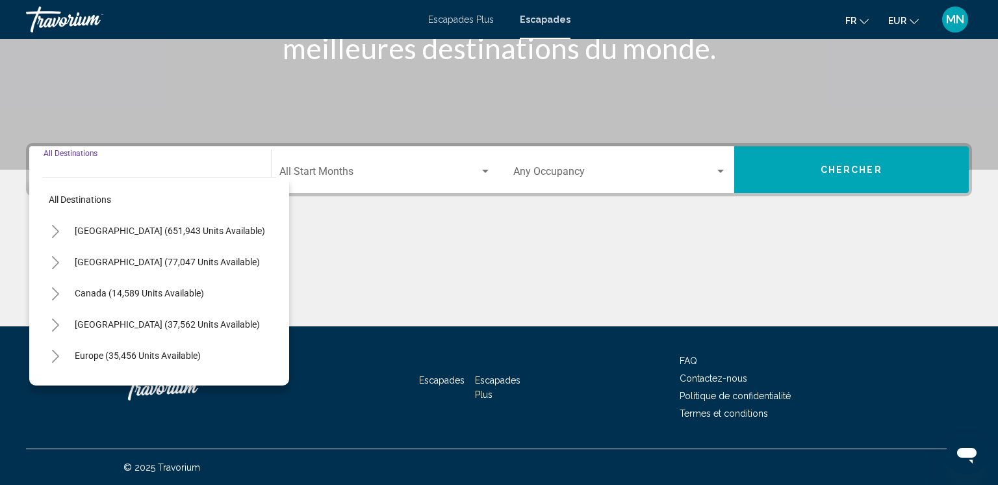
scroll to position [221, 0]
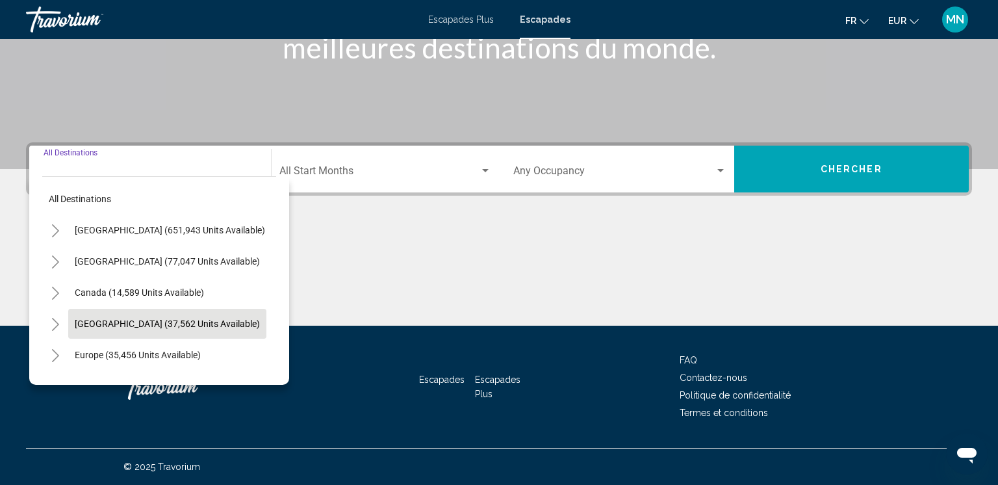
click at [191, 319] on span "Caribbean & Atlantic Islands (37,562 units available)" at bounding box center [167, 323] width 185 height 10
type input "**********"
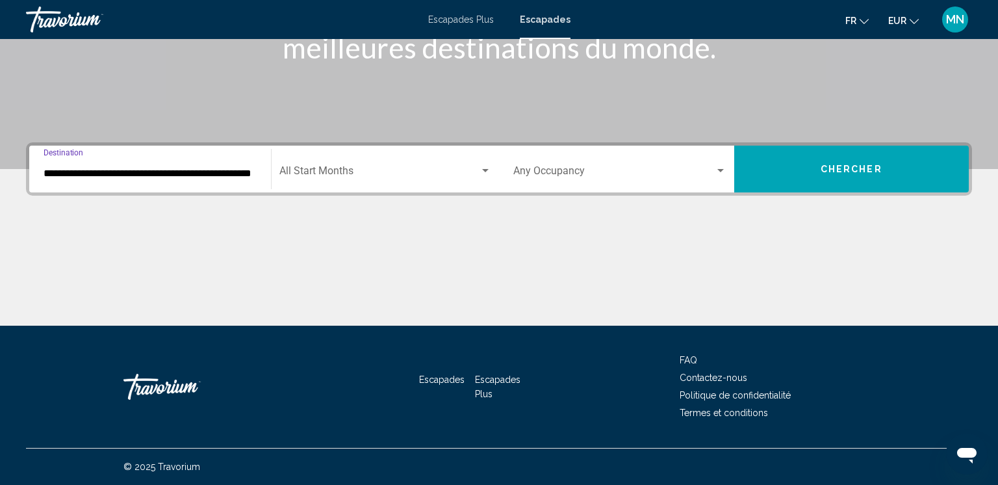
click at [482, 171] on div "Search widget" at bounding box center [485, 170] width 6 height 3
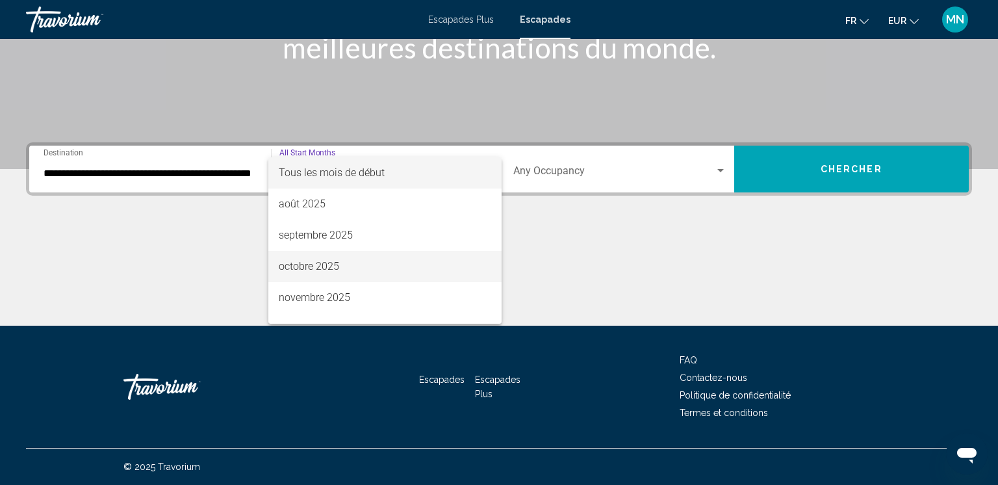
click at [315, 262] on font "octobre 2025" at bounding box center [309, 266] width 60 height 12
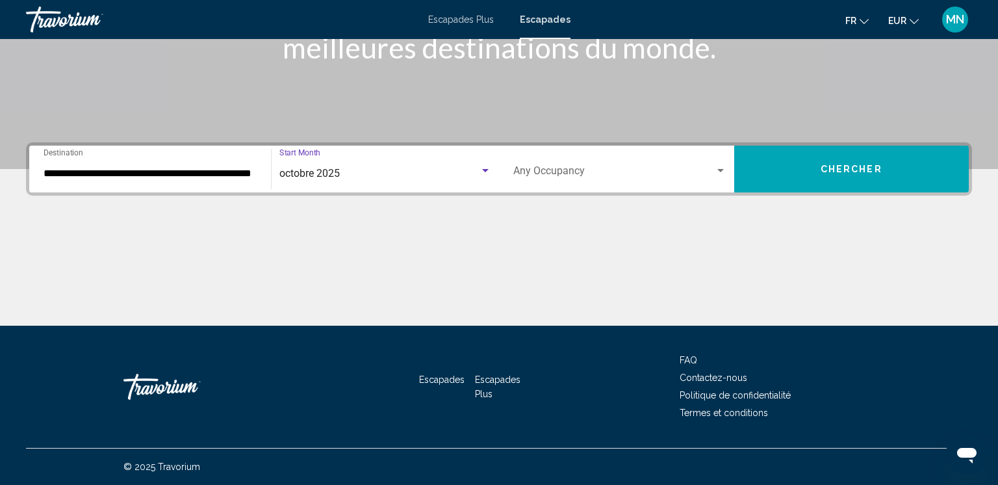
click at [634, 170] on span "Search widget" at bounding box center [613, 174] width 201 height 12
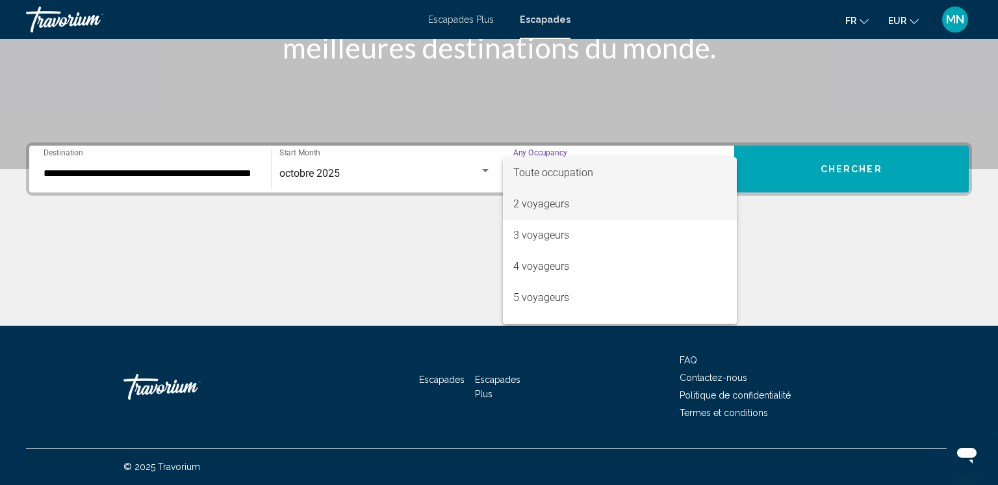
click at [592, 211] on span "2 voyageurs" at bounding box center [619, 203] width 213 height 31
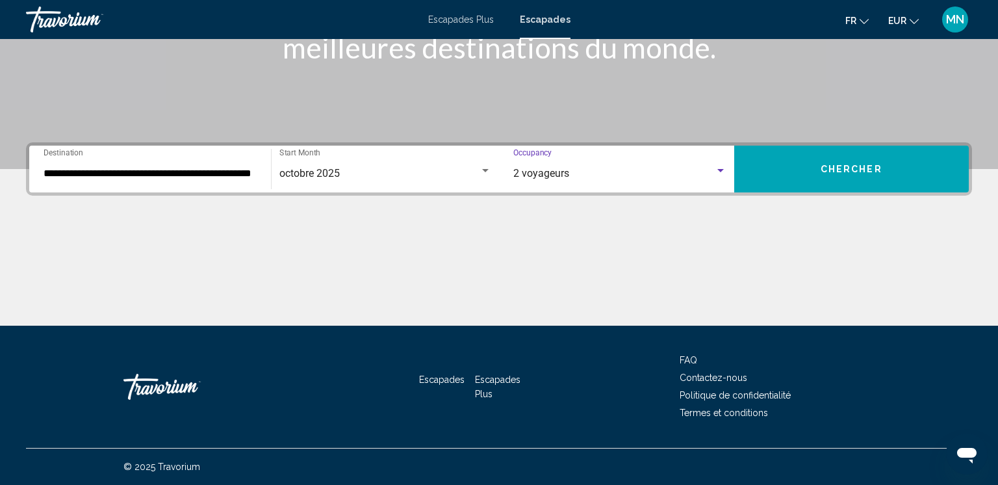
click at [923, 159] on button "Chercher" at bounding box center [851, 169] width 235 height 47
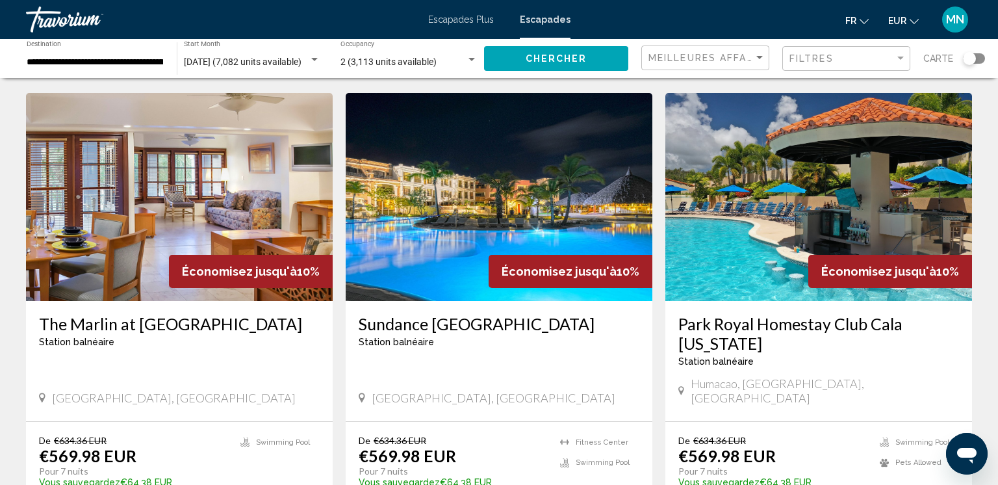
scroll to position [488, 0]
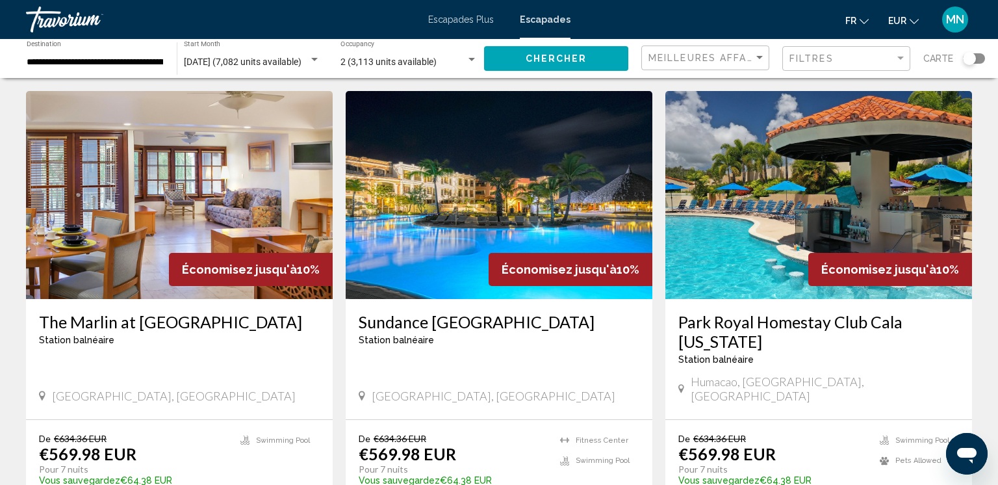
click at [425, 226] on img "Contenu principal" at bounding box center [499, 195] width 307 height 208
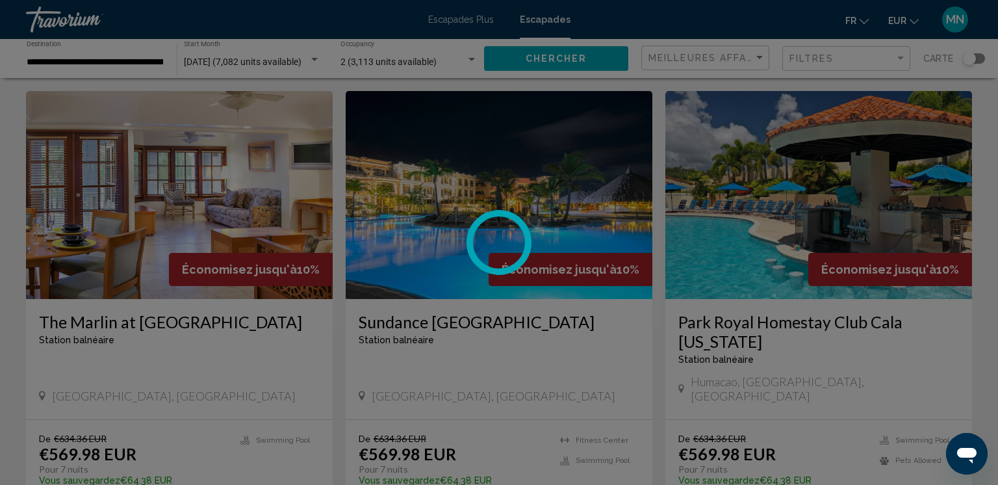
click at [463, 199] on div at bounding box center [499, 242] width 998 height 485
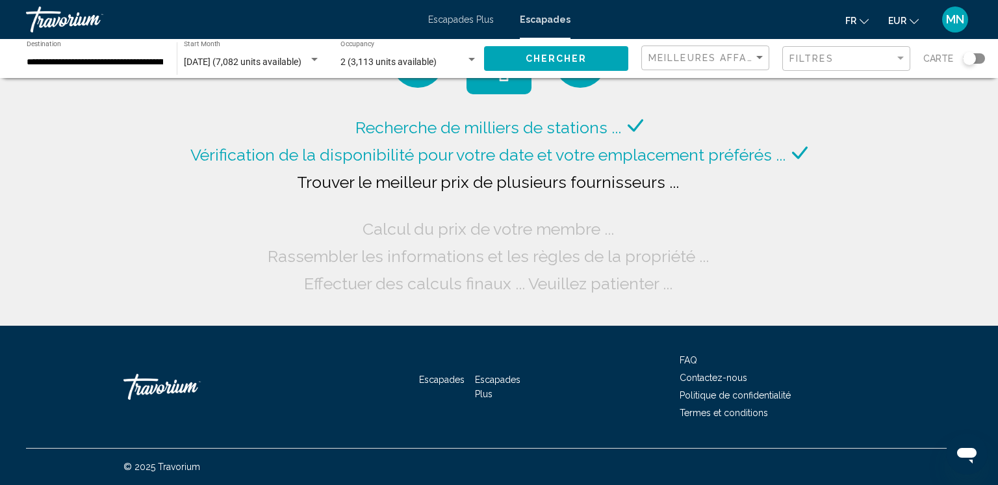
click at [166, 61] on div "**********" at bounding box center [94, 59] width 151 height 36
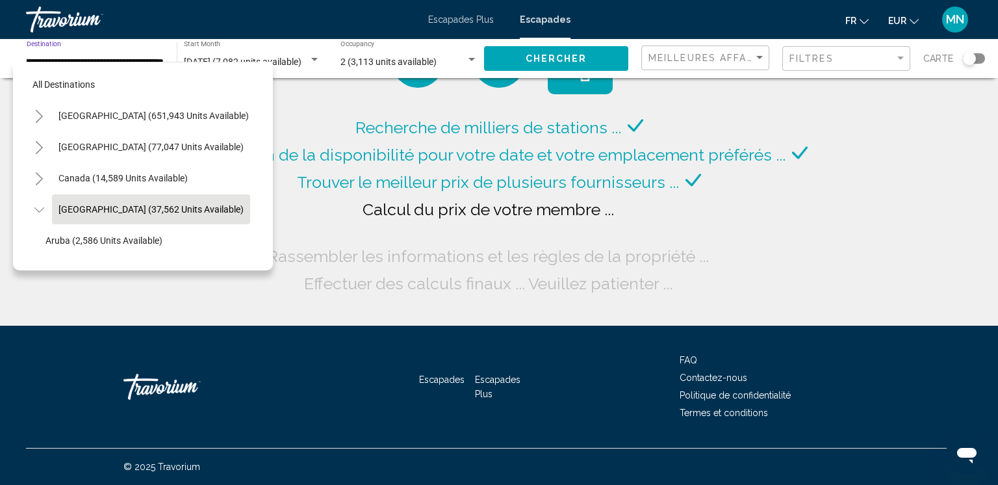
scroll to position [46, 16]
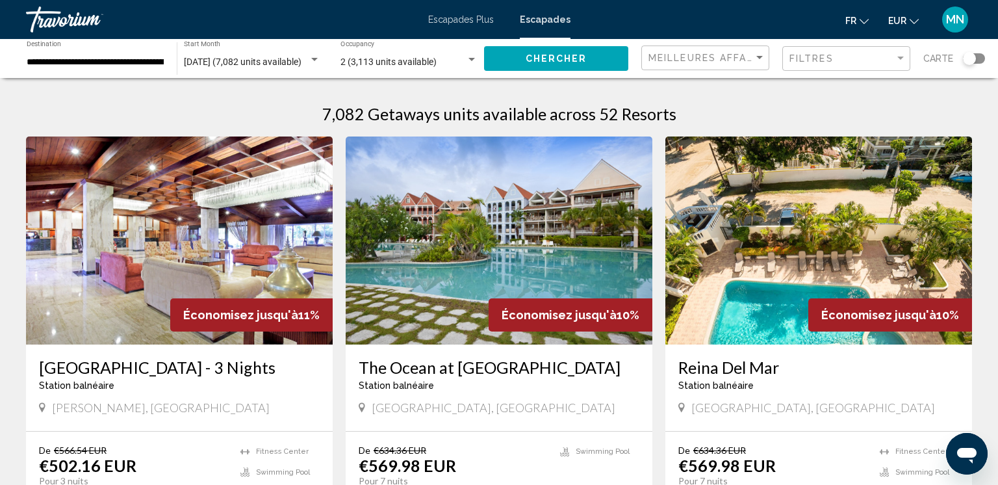
click at [164, 62] on div "**********" at bounding box center [94, 59] width 151 height 36
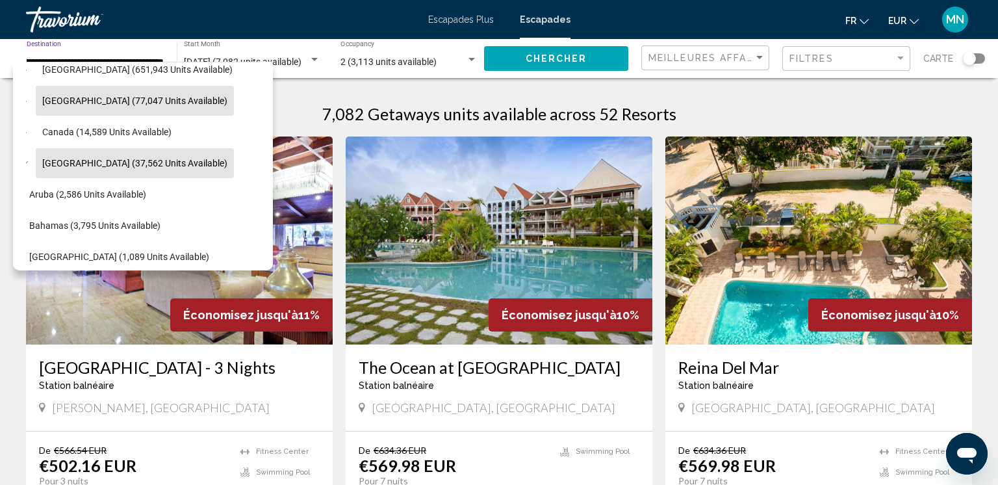
scroll to position [0, 16]
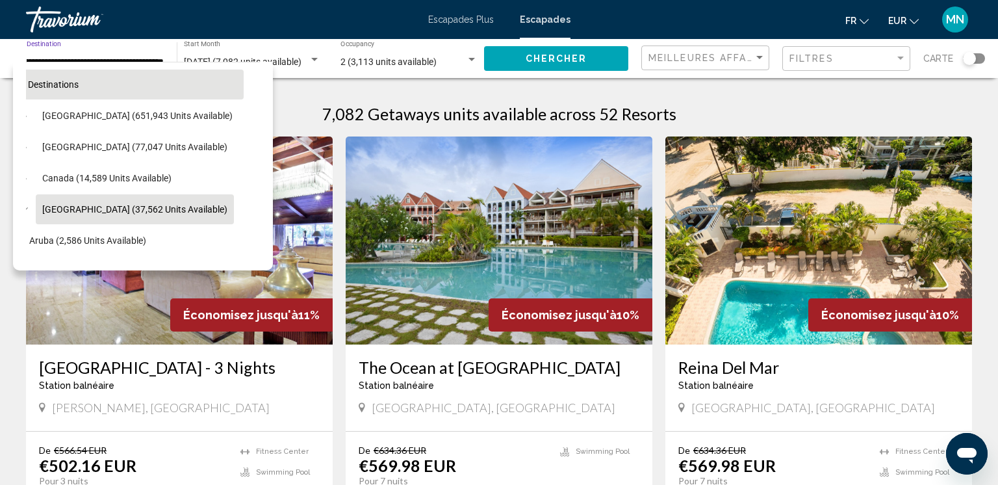
click at [62, 84] on span "All destinations" at bounding box center [47, 84] width 62 height 10
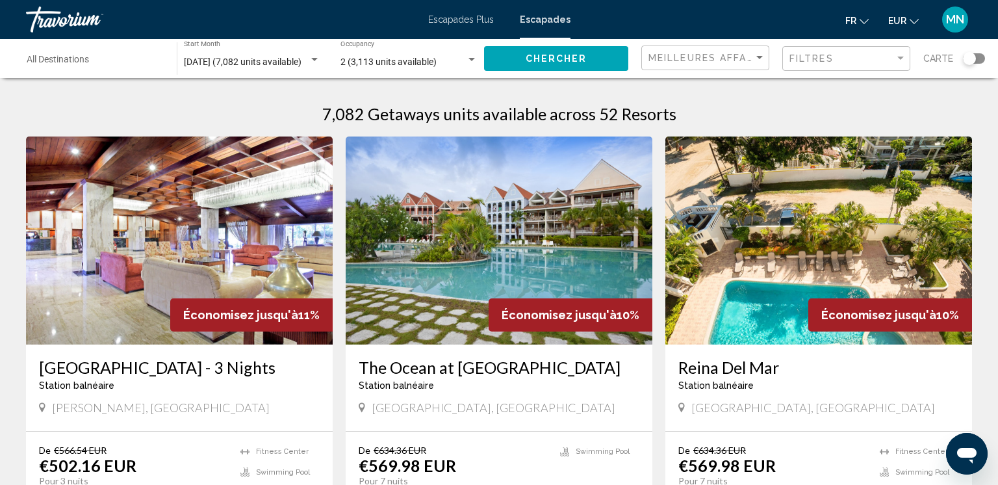
click at [600, 63] on button "Chercher" at bounding box center [556, 58] width 144 height 24
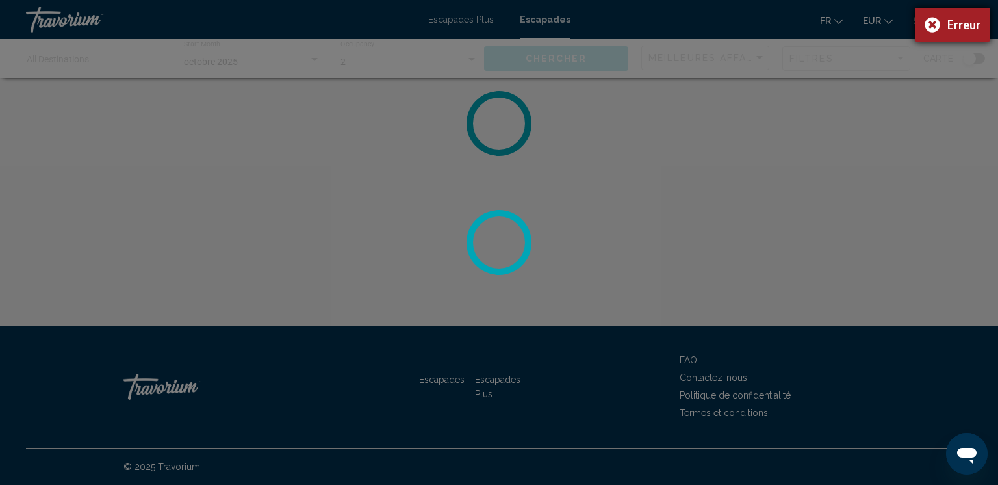
click at [927, 24] on div "Erreur" at bounding box center [952, 25] width 75 height 34
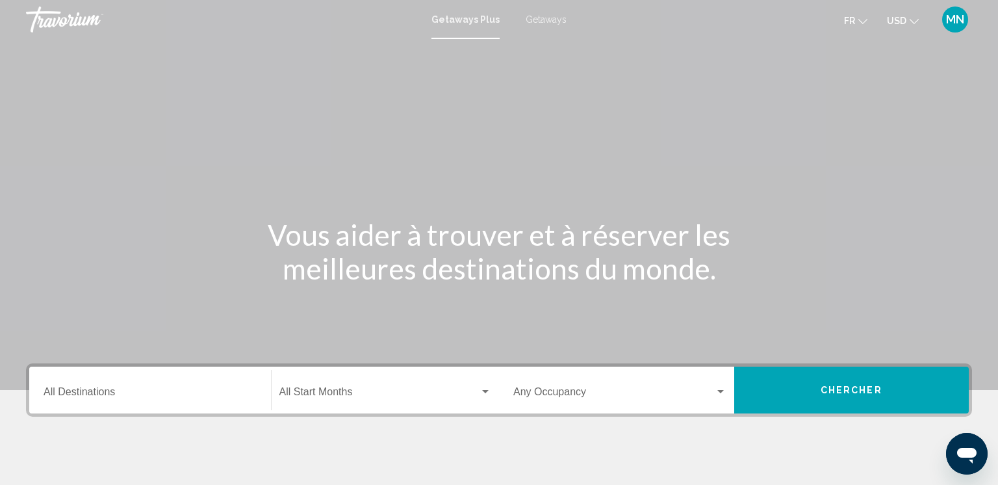
click at [380, 378] on div "Start Month All Start Months" at bounding box center [385, 390] width 212 height 41
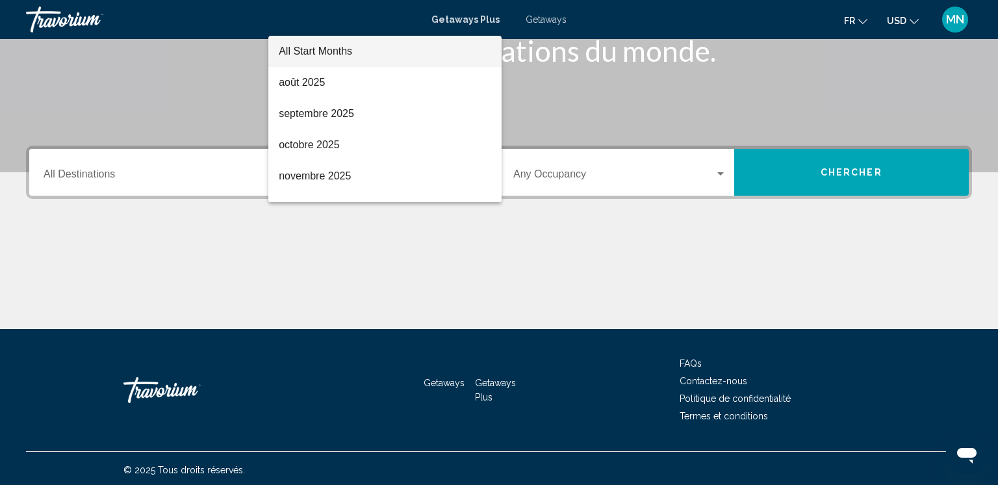
scroll to position [221, 0]
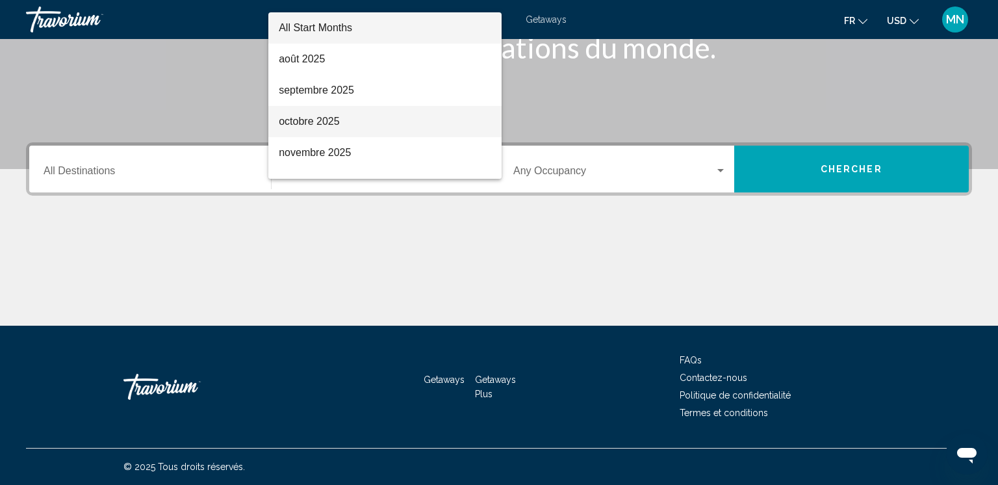
click at [348, 119] on span "octobre 2025" at bounding box center [385, 121] width 212 height 31
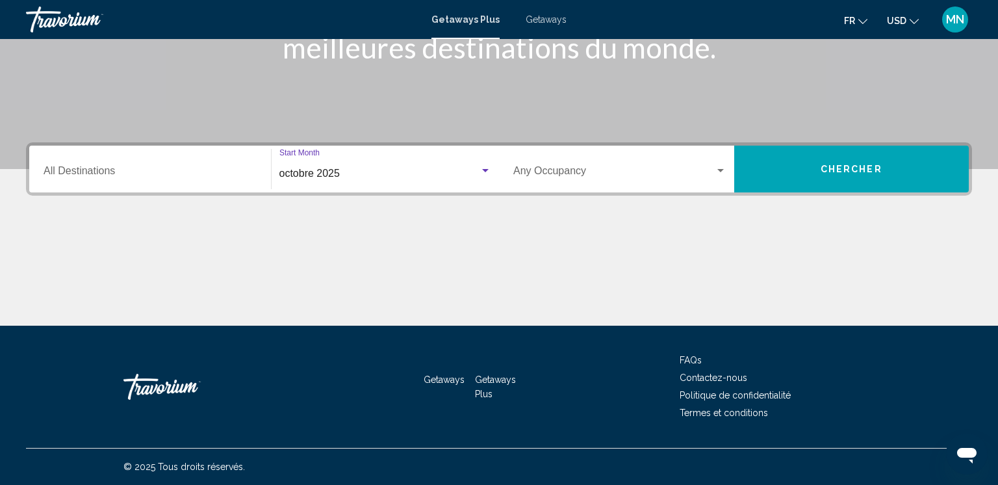
click at [559, 170] on span "Search widget" at bounding box center [613, 174] width 201 height 12
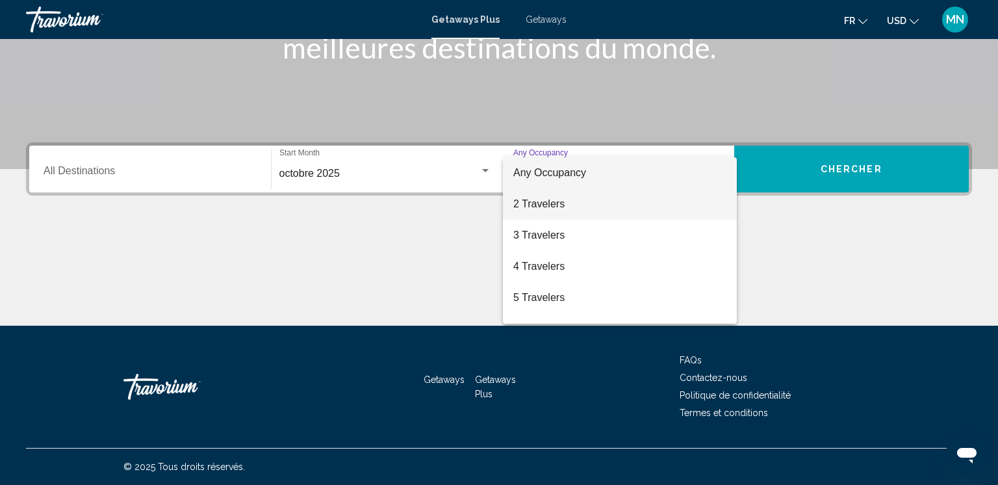
click at [522, 196] on span "2 Travelers" at bounding box center [619, 203] width 213 height 31
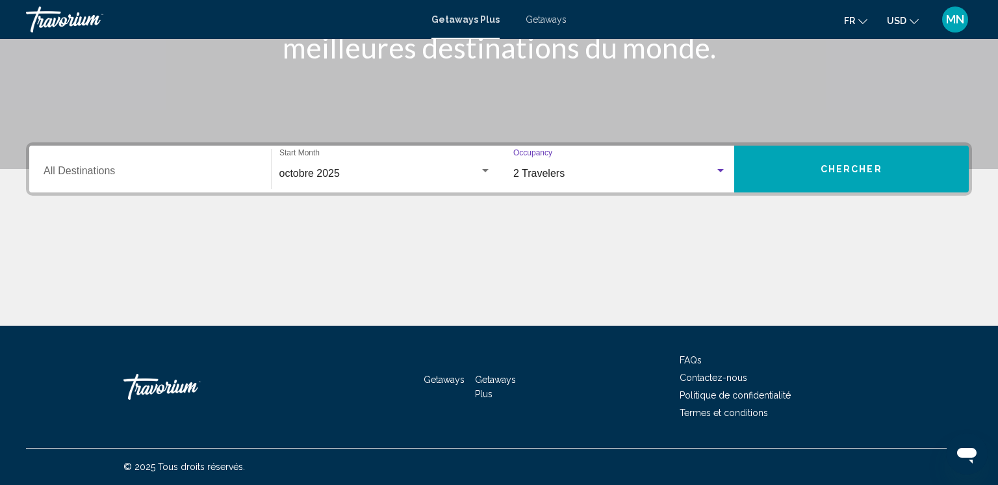
click at [845, 166] on span "Chercher" at bounding box center [852, 169] width 62 height 10
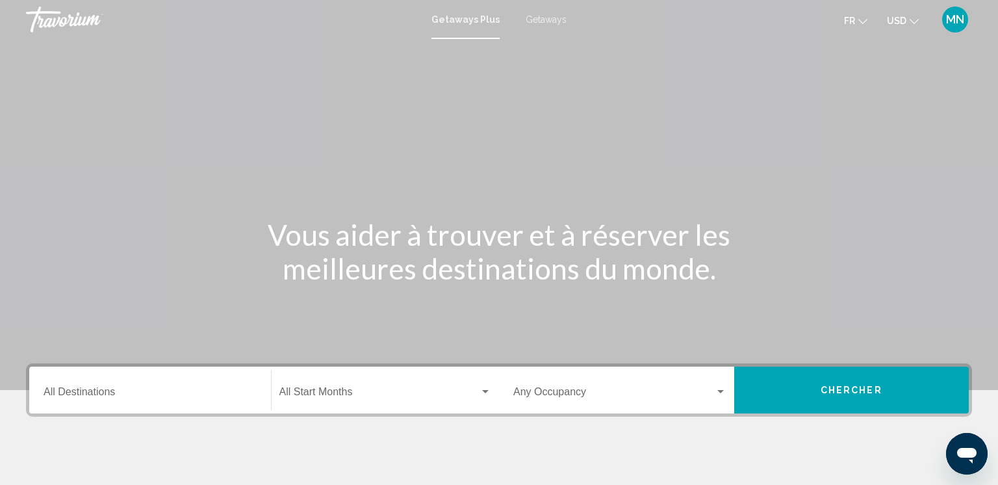
click at [370, 392] on span "Search widget" at bounding box center [379, 395] width 201 height 12
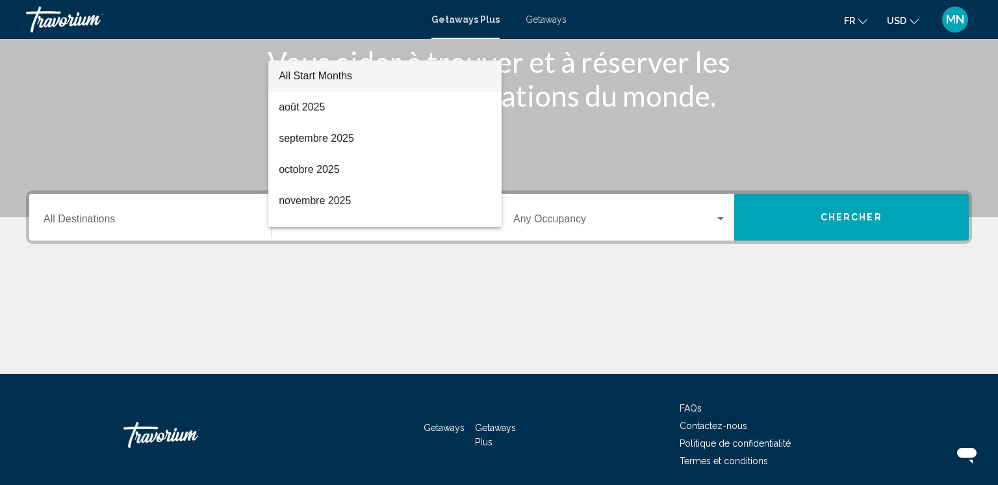
scroll to position [221, 0]
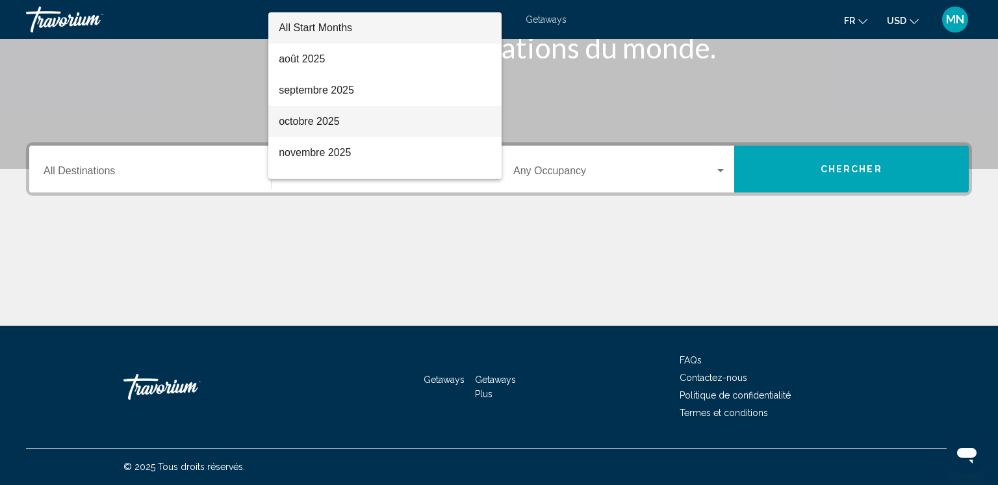
click at [313, 123] on span "octobre 2025" at bounding box center [385, 121] width 212 height 31
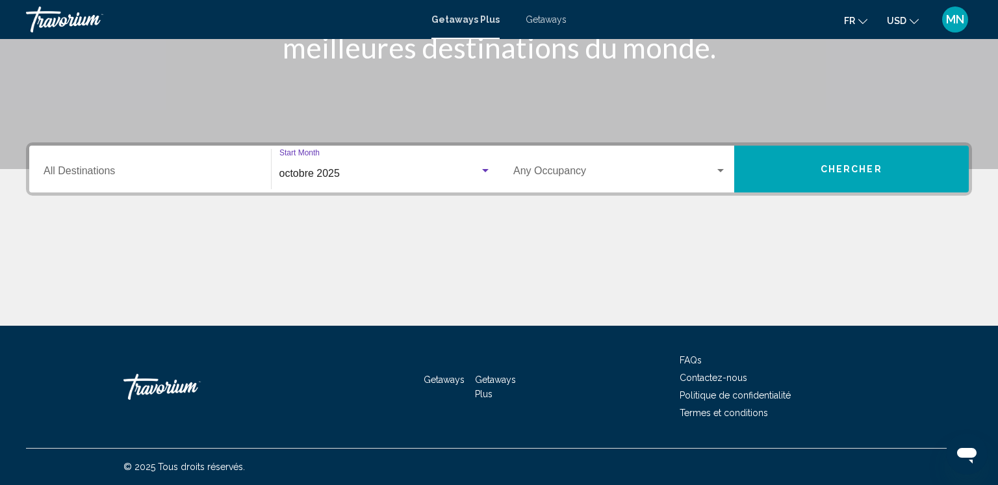
click at [556, 164] on div "Occupancy Any Occupancy" at bounding box center [619, 169] width 213 height 41
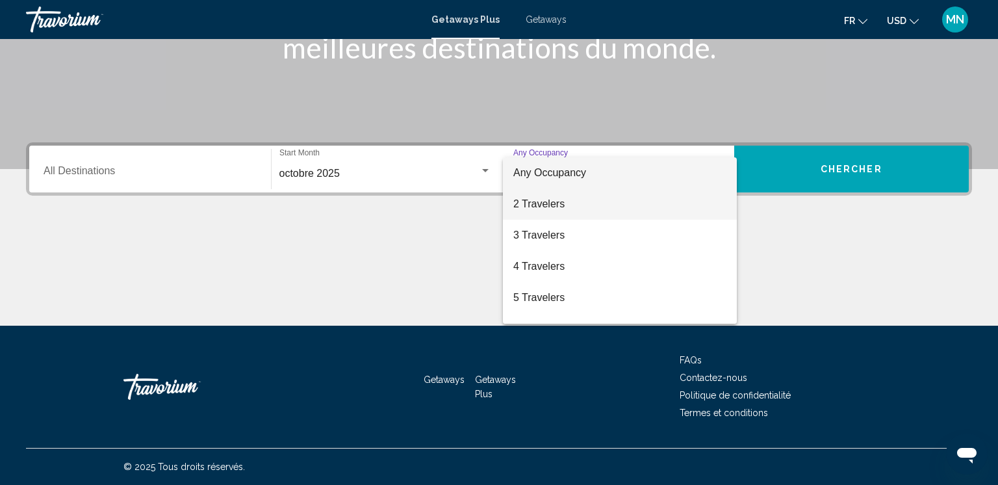
click at [531, 208] on span "2 Travelers" at bounding box center [619, 203] width 213 height 31
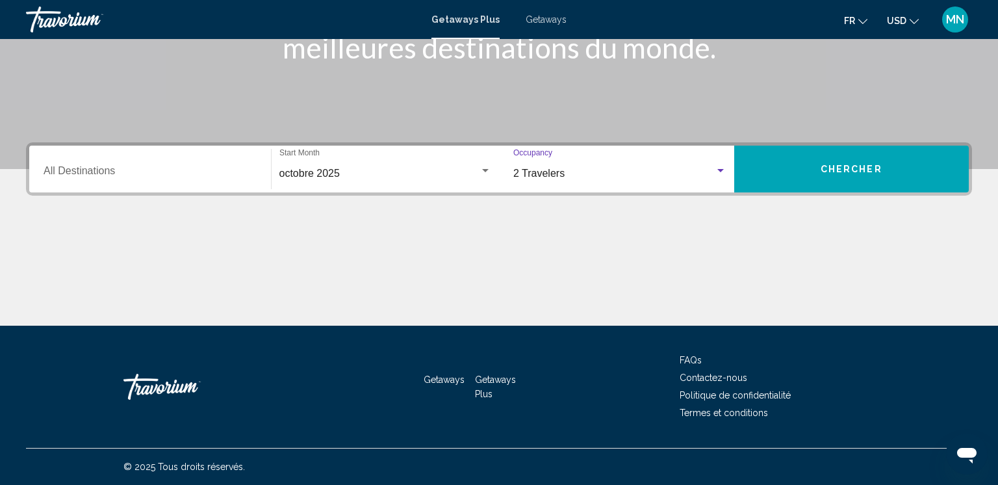
click at [803, 164] on button "Chercher" at bounding box center [851, 169] width 235 height 47
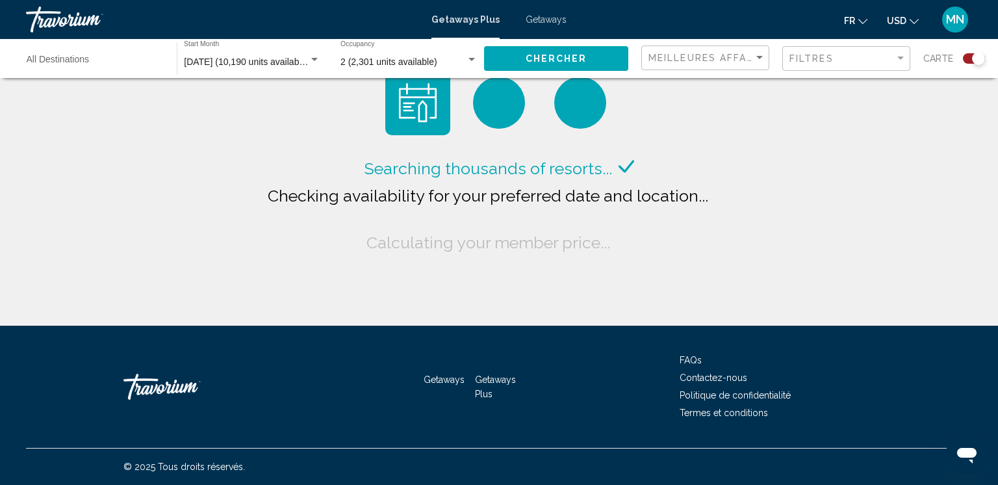
click at [918, 17] on icon "Change currency" at bounding box center [914, 21] width 9 height 9
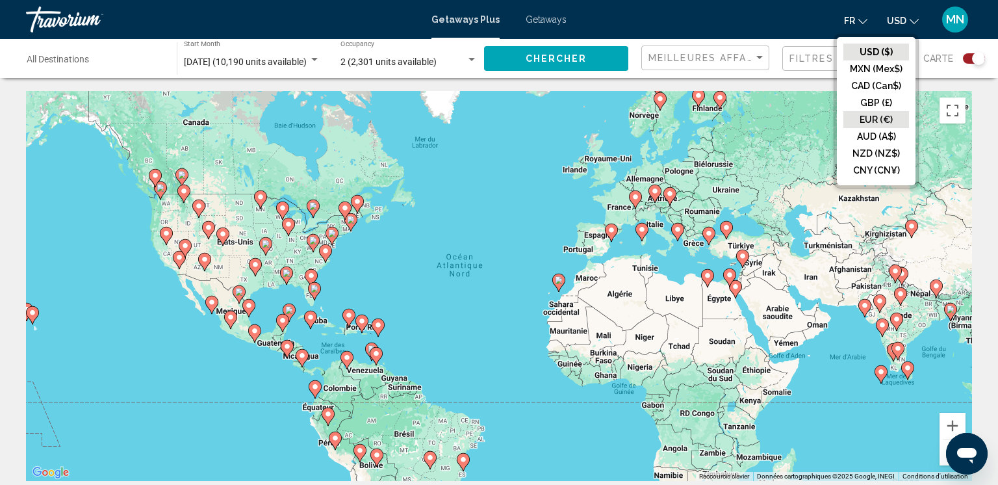
click at [873, 116] on button "EUR (€)" at bounding box center [876, 119] width 66 height 17
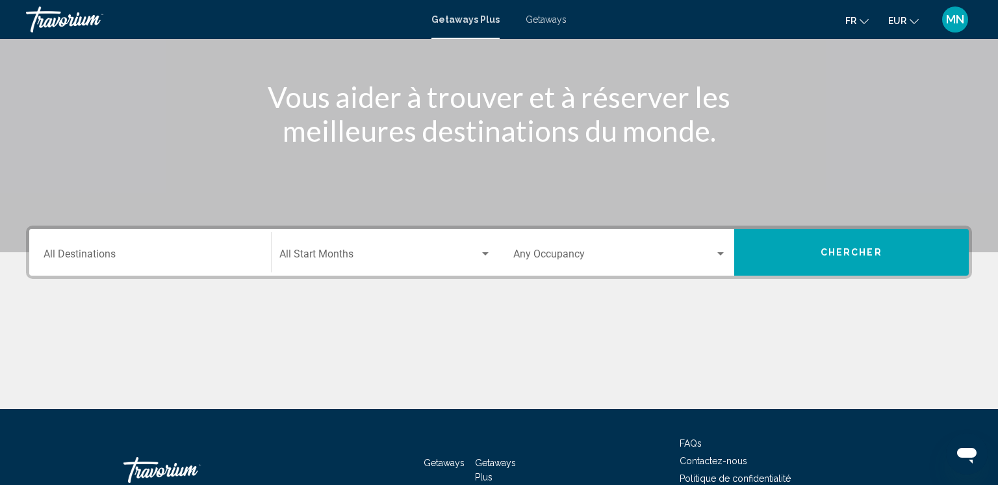
scroll to position [137, 0]
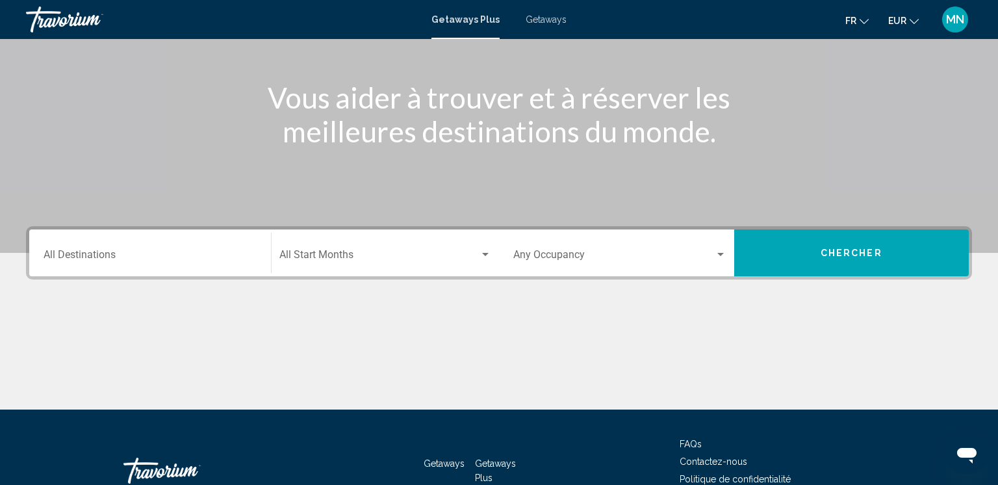
click at [490, 263] on div "Start Month All Start Months" at bounding box center [385, 253] width 212 height 41
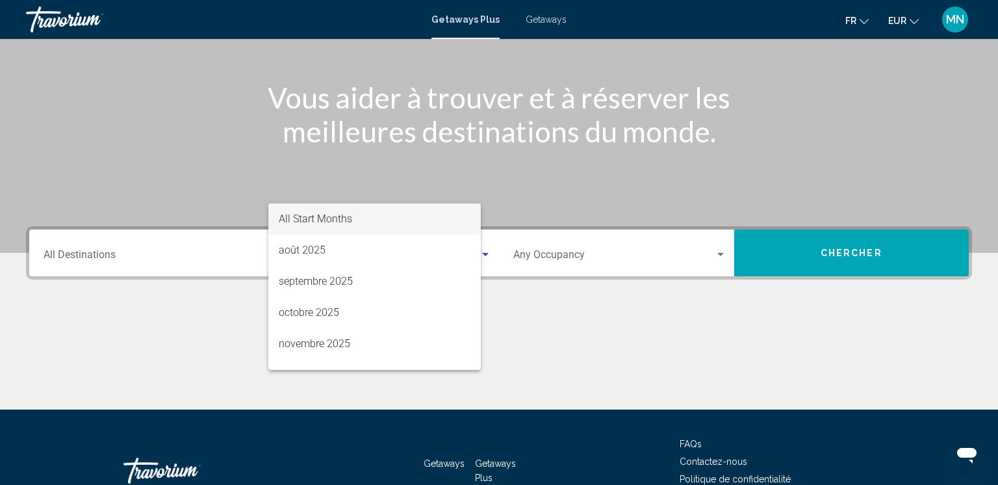
scroll to position [221, 0]
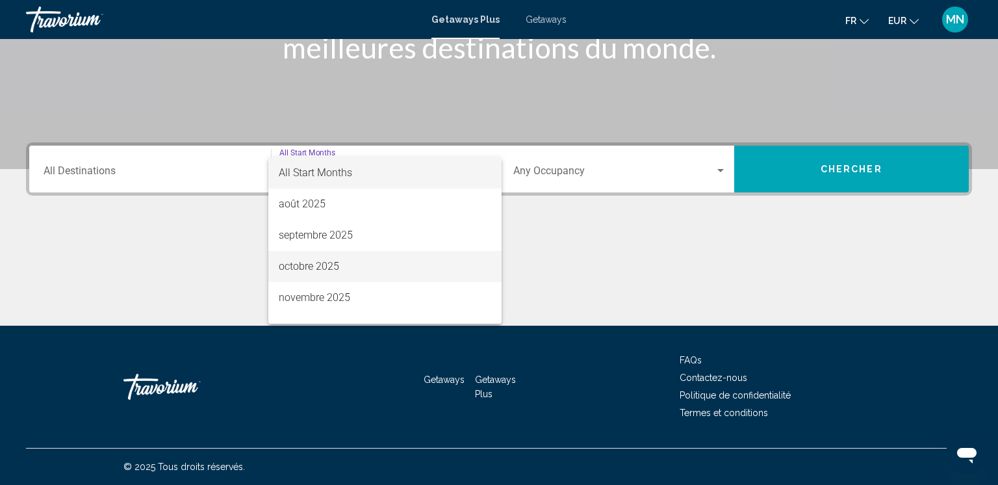
click at [348, 263] on span "octobre 2025" at bounding box center [385, 266] width 212 height 31
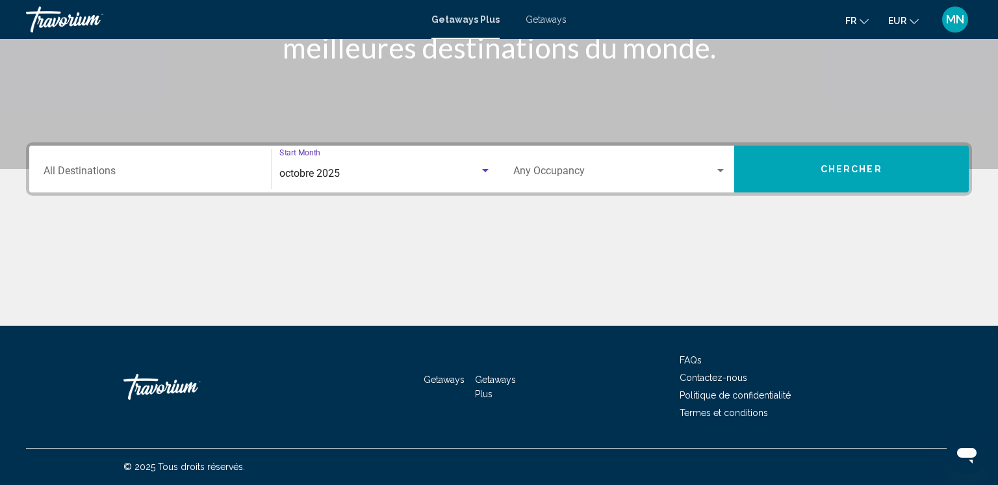
click at [713, 171] on span "Search widget" at bounding box center [613, 174] width 201 height 12
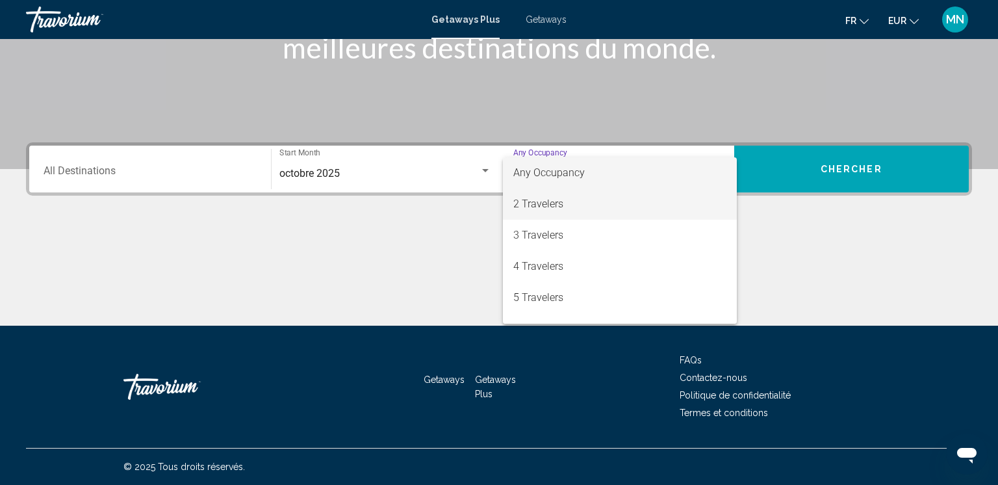
click at [535, 208] on span "2 Travelers" at bounding box center [619, 203] width 213 height 31
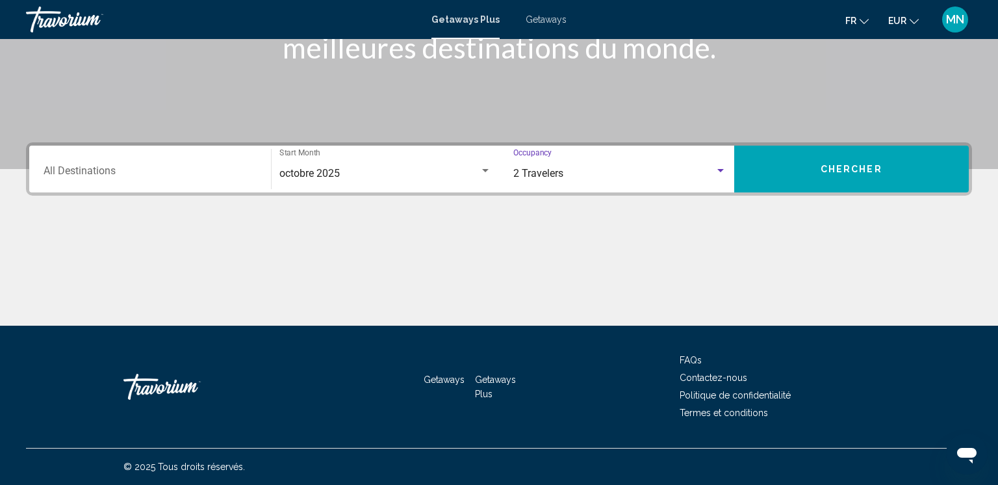
click at [812, 170] on button "Chercher" at bounding box center [851, 169] width 235 height 47
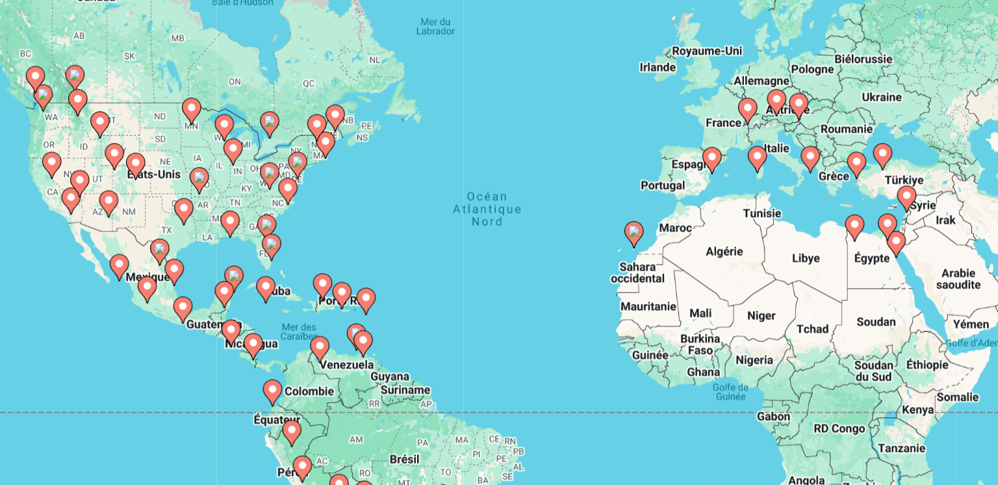
click at [375, 353] on image "Main content" at bounding box center [376, 354] width 8 height 8
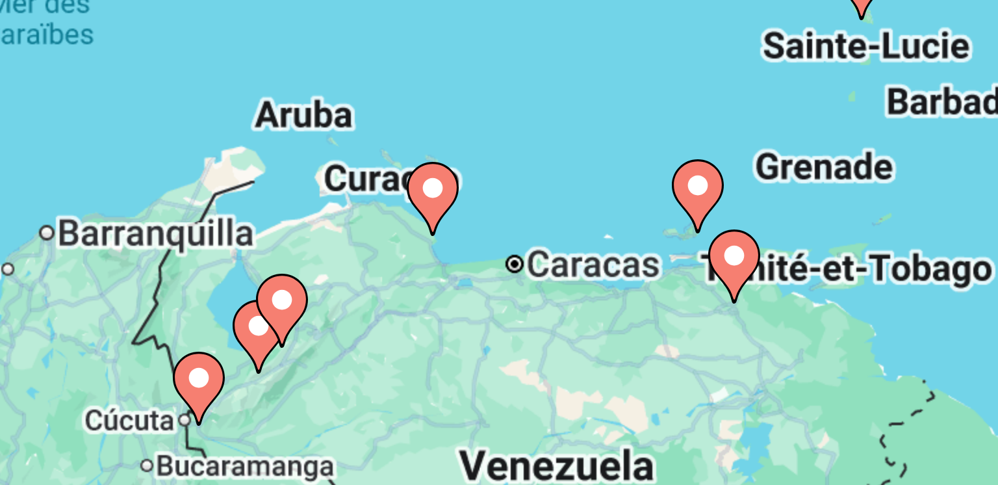
click at [424, 259] on image "Main content" at bounding box center [424, 257] width 8 height 8
type input "**********"
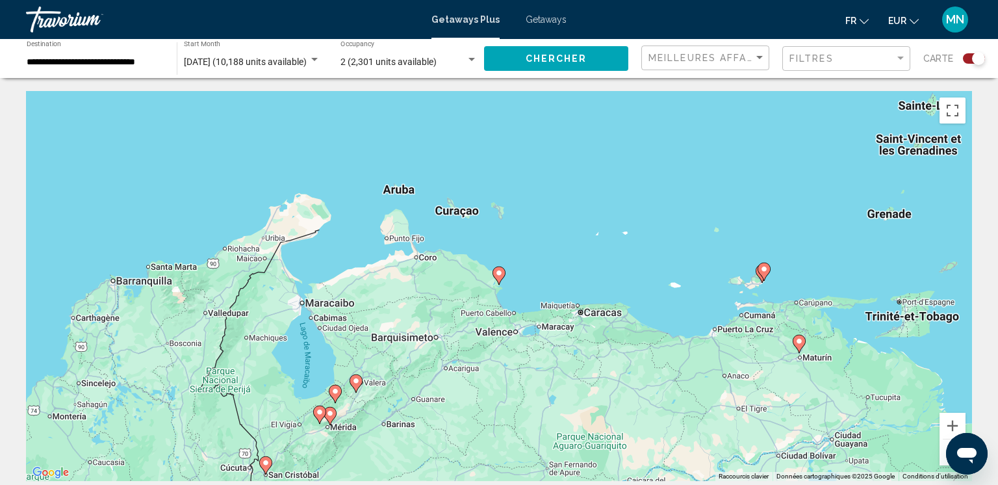
click at [324, 417] on gmp-advanced-marker "Main content" at bounding box center [319, 414] width 13 height 19
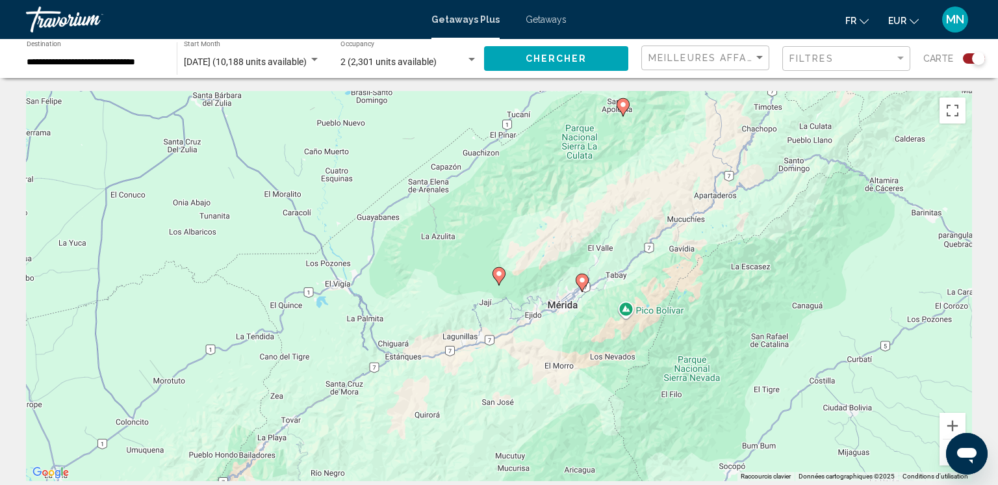
click at [498, 279] on icon "Main content" at bounding box center [499, 276] width 12 height 17
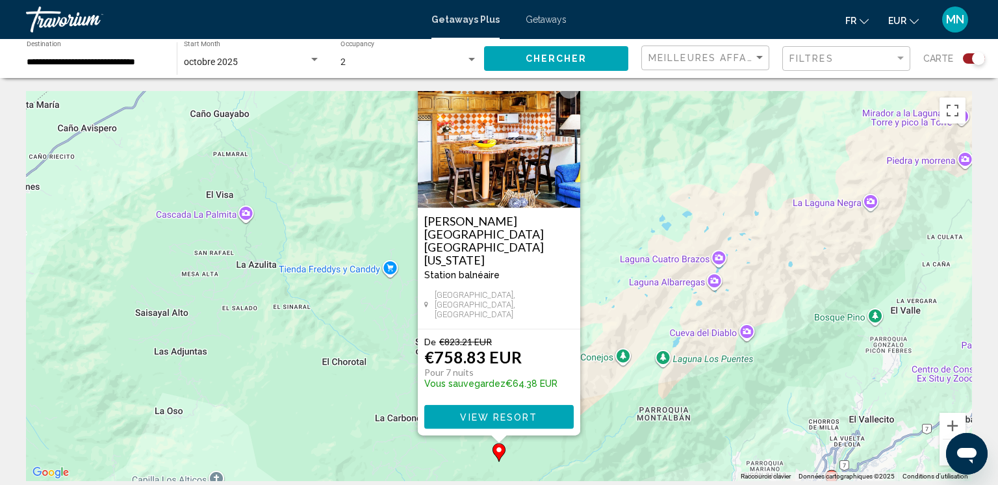
click at [945, 446] on button "Zoom arrière" at bounding box center [953, 452] width 26 height 26
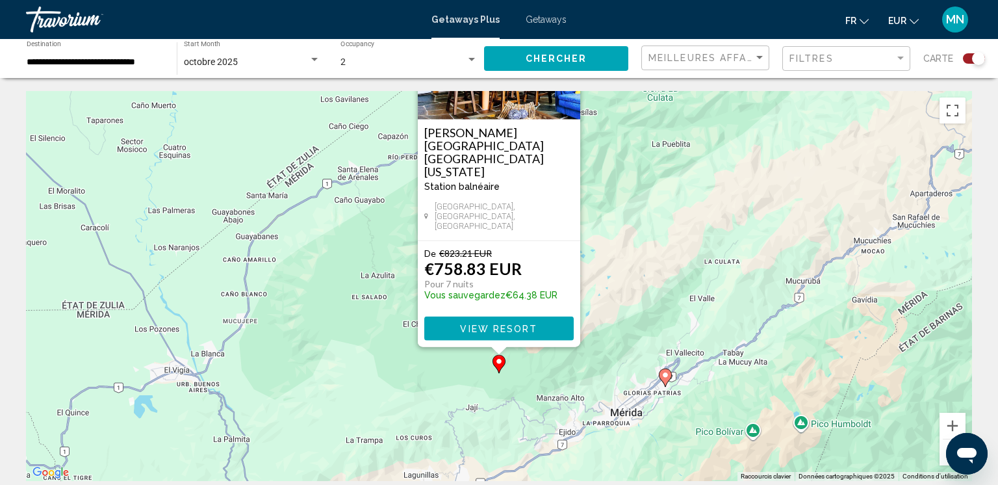
click at [945, 446] on button "Zoom arrière" at bounding box center [953, 452] width 26 height 26
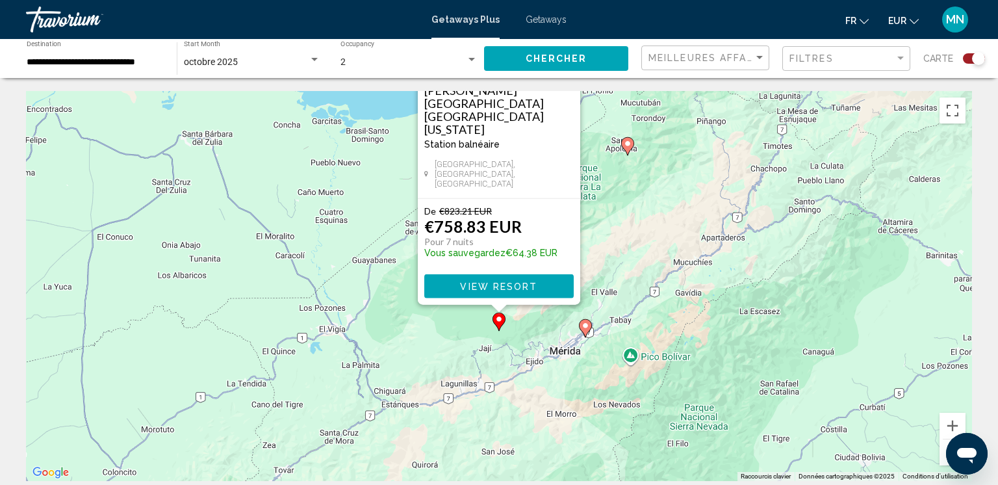
click at [945, 446] on button "Zoom arrière" at bounding box center [953, 452] width 26 height 26
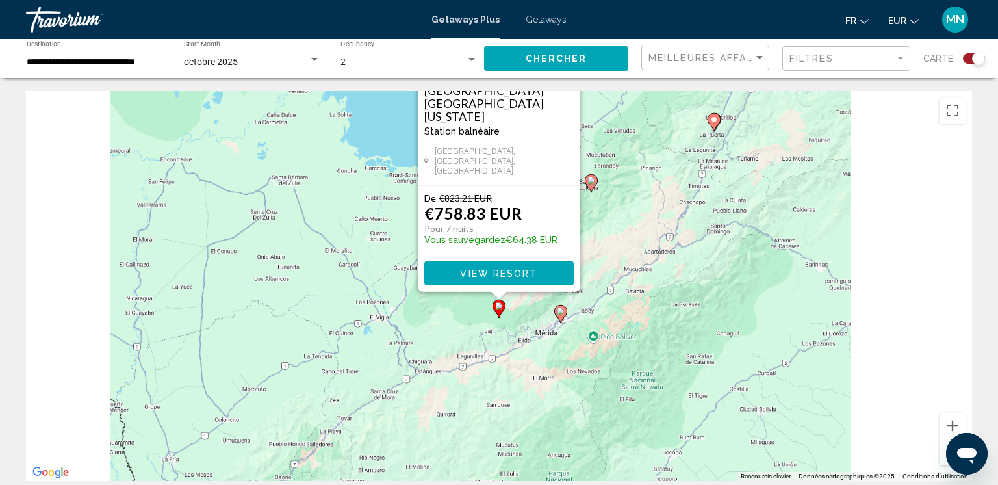
click at [945, 446] on button "Zoom arrière" at bounding box center [953, 452] width 26 height 26
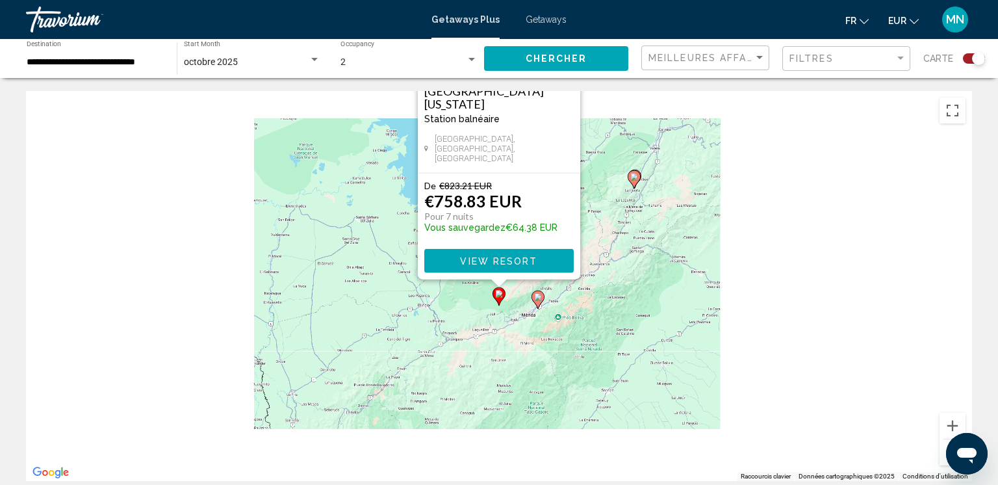
click at [945, 446] on button "Zoom arrière" at bounding box center [953, 452] width 26 height 26
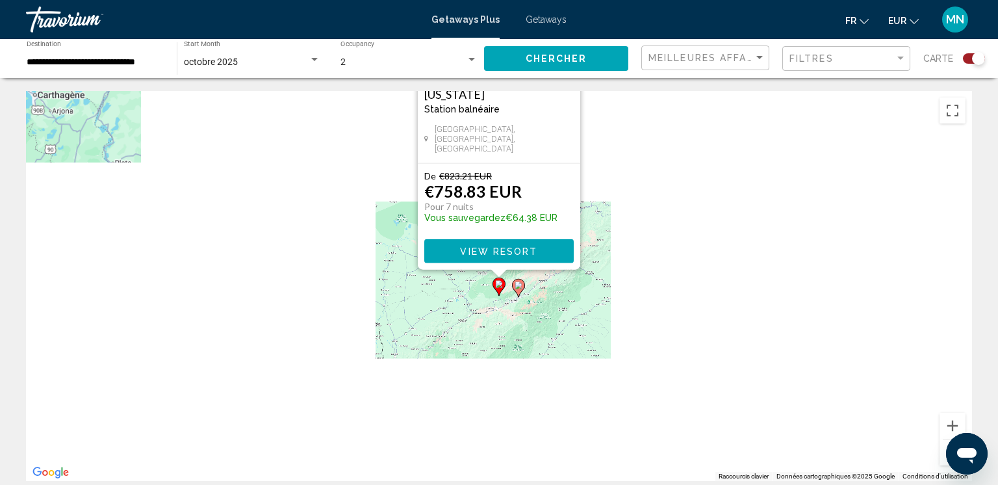
click at [945, 446] on button "Zoom arrière" at bounding box center [953, 452] width 26 height 26
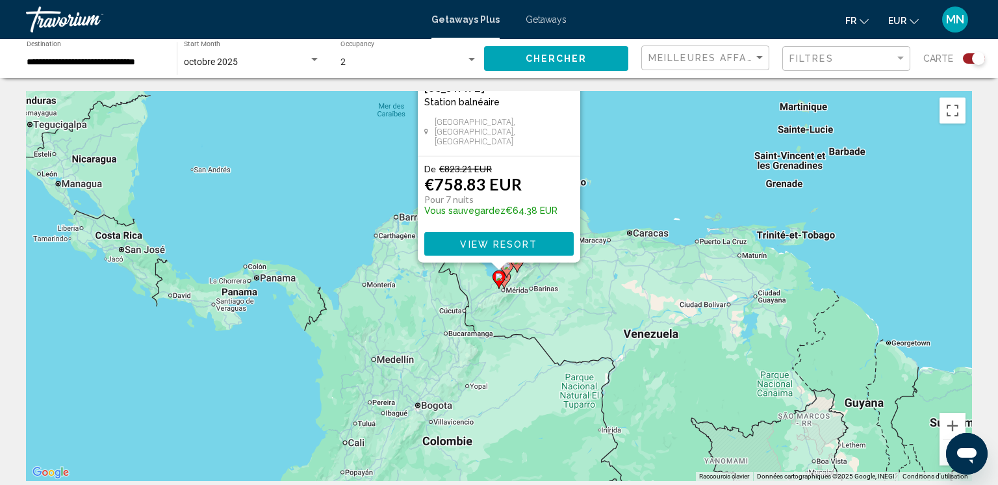
click at [945, 446] on button "Zoom arrière" at bounding box center [953, 452] width 26 height 26
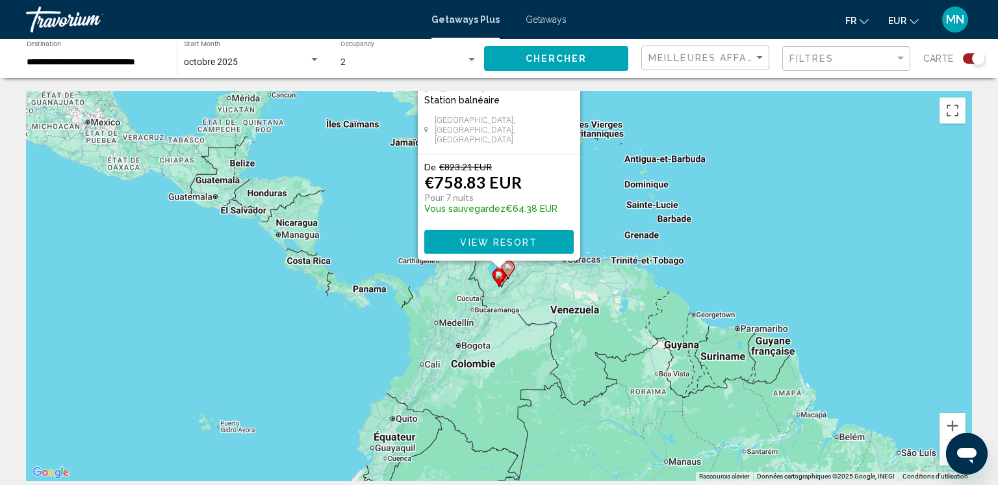
click at [945, 446] on button "Zoom arrière" at bounding box center [953, 452] width 26 height 26
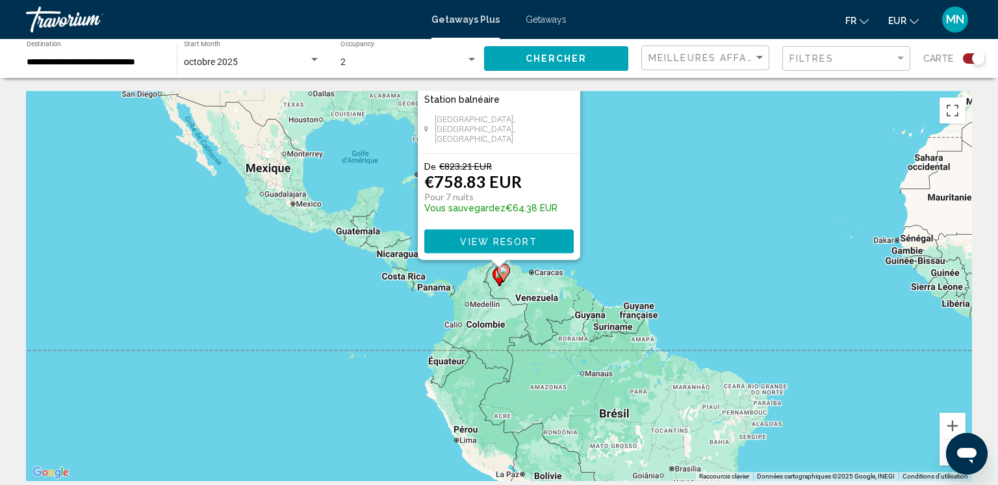
click at [710, 342] on div "Pour activer le glissement avec le clavier, appuyez sur Alt+Entrée. Une fois ce…" at bounding box center [499, 286] width 946 height 390
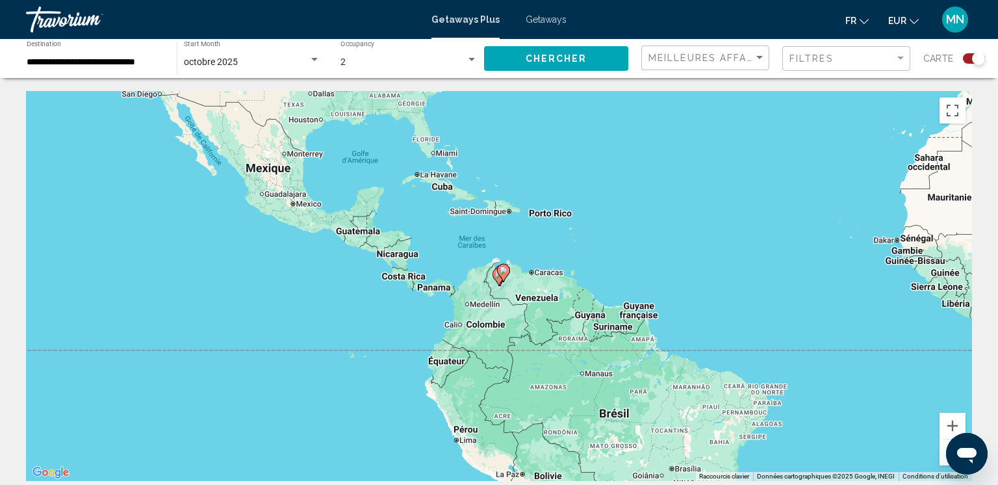
click at [682, 111] on div "Pour activer le glissement avec le clavier, appuyez sur Alt+Entrée. Une fois ce…" at bounding box center [499, 286] width 946 height 390
click at [504, 277] on icon "Main content" at bounding box center [504, 272] width 12 height 17
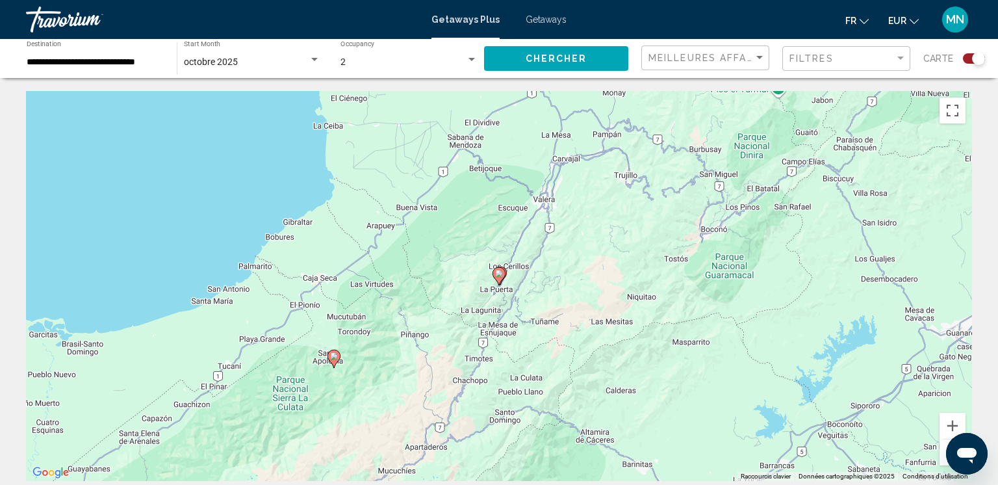
click at [503, 279] on gmp-advanced-marker "Main content" at bounding box center [499, 275] width 13 height 19
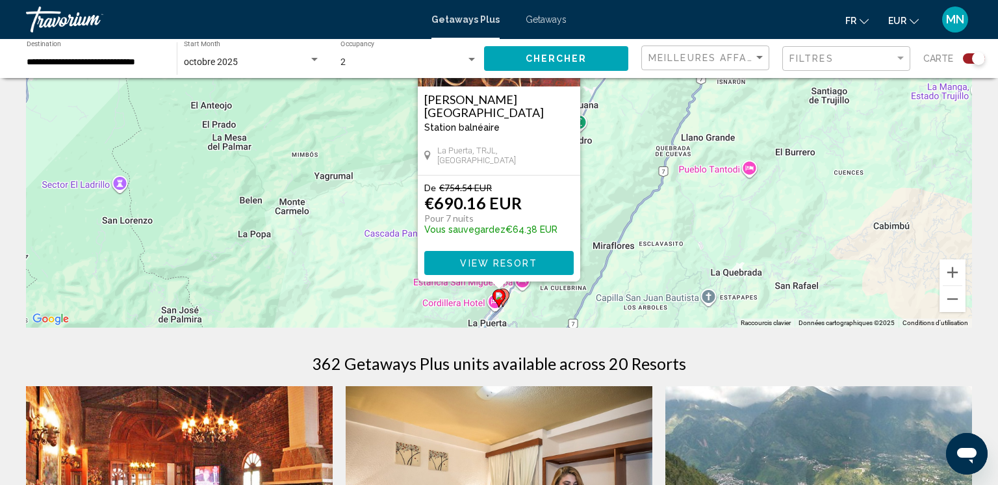
scroll to position [155, 0]
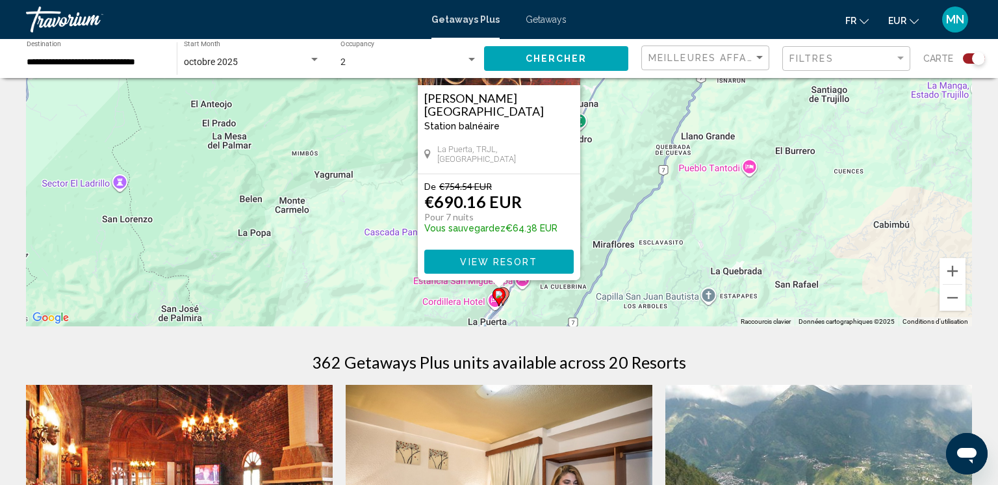
click at [564, 305] on div "Pour activer le glissement avec le clavier, appuyez sur Alt+Entrée. Une fois ce…" at bounding box center [499, 131] width 946 height 390
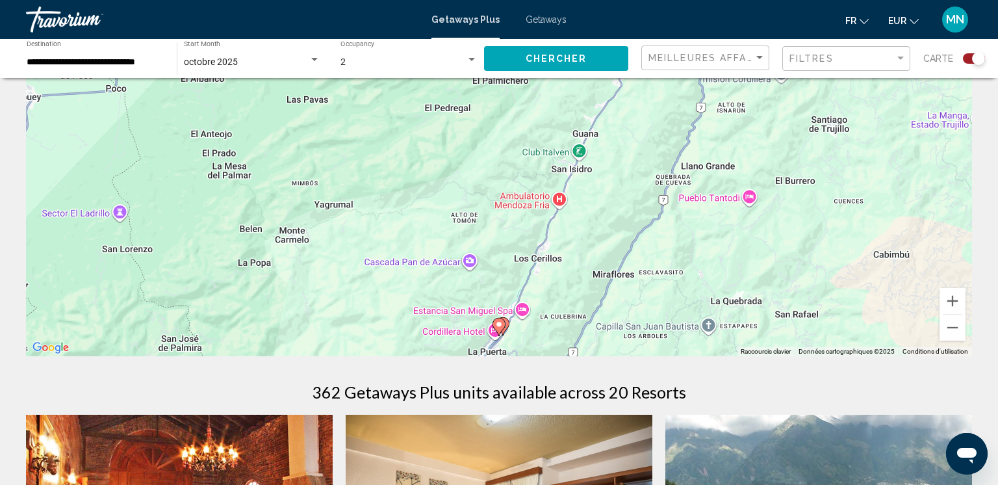
scroll to position [127, 0]
